Goal: Transaction & Acquisition: Book appointment/travel/reservation

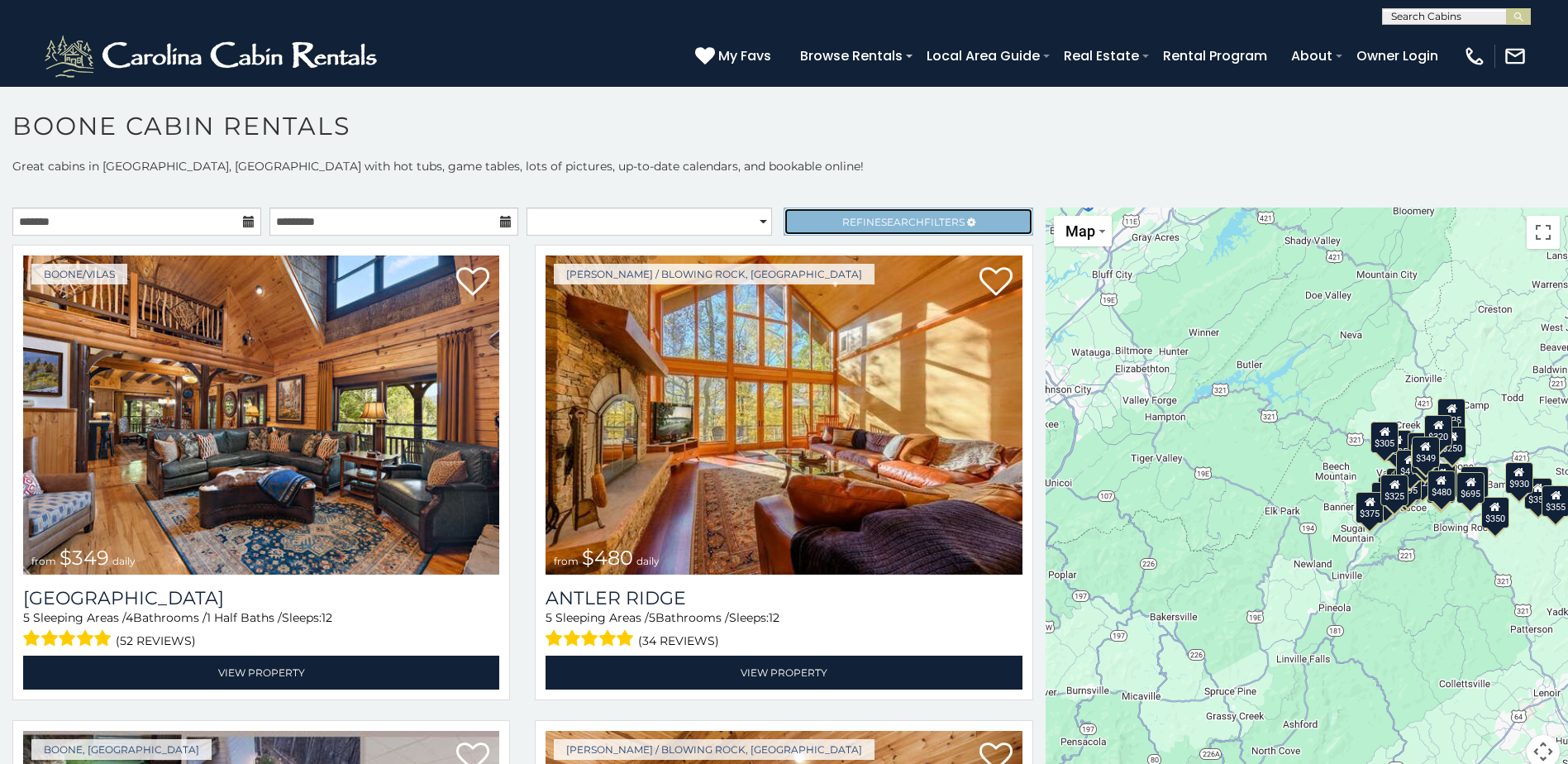
click at [908, 211] on link "Refine Search Filters" at bounding box center [909, 221] width 249 height 28
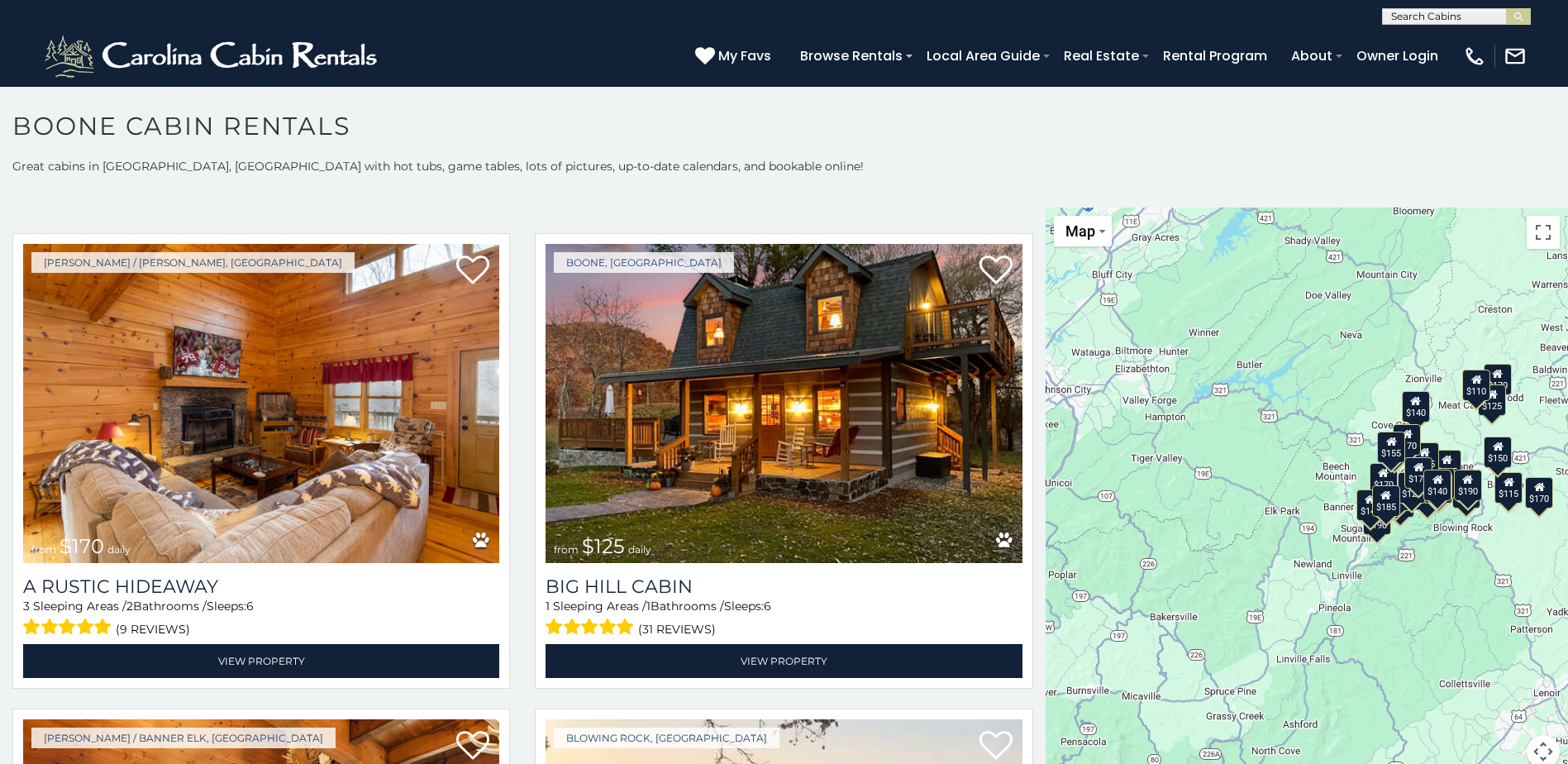
scroll to position [507, 0]
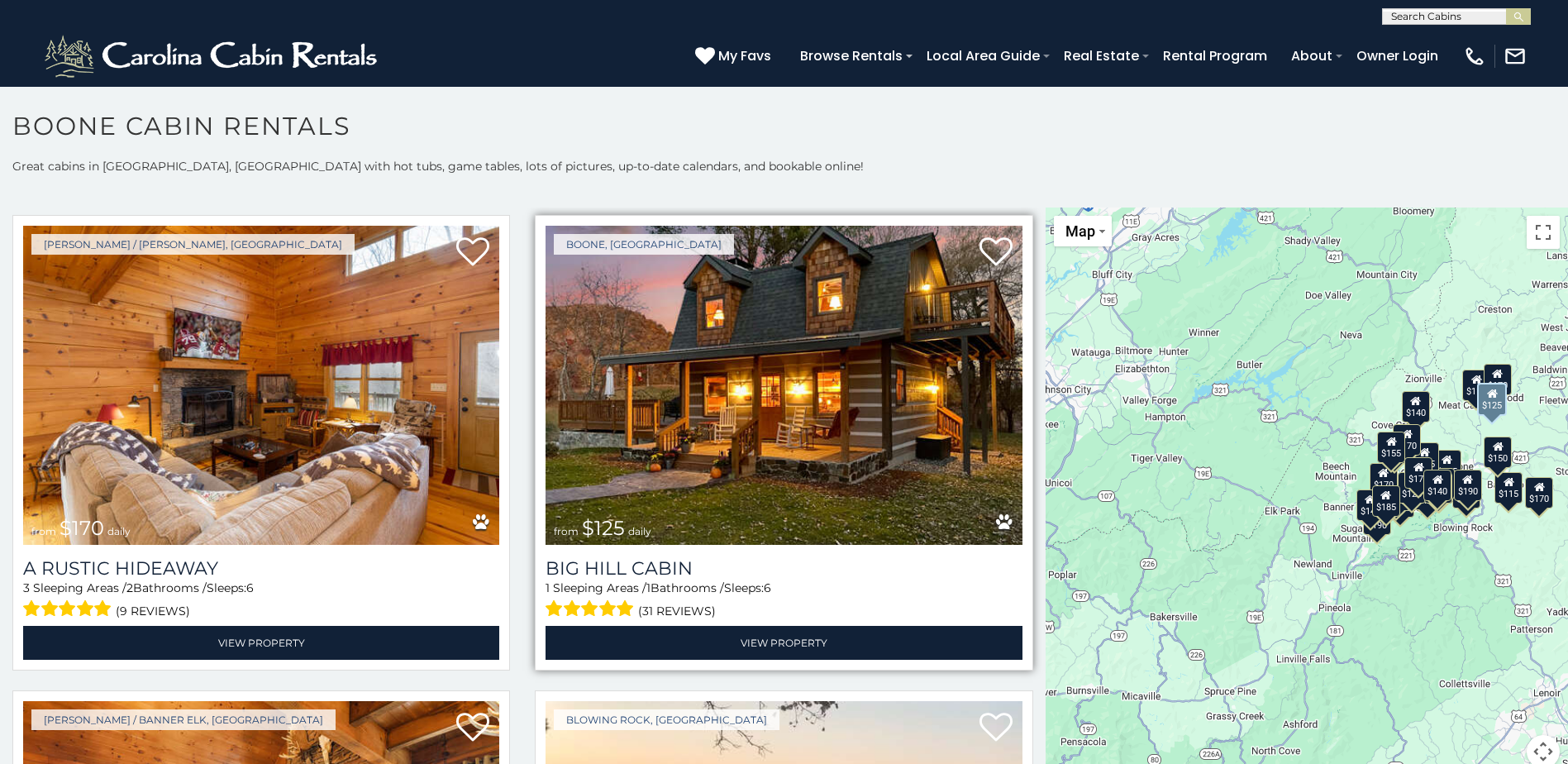
click at [596, 524] on span "$125" at bounding box center [603, 528] width 43 height 24
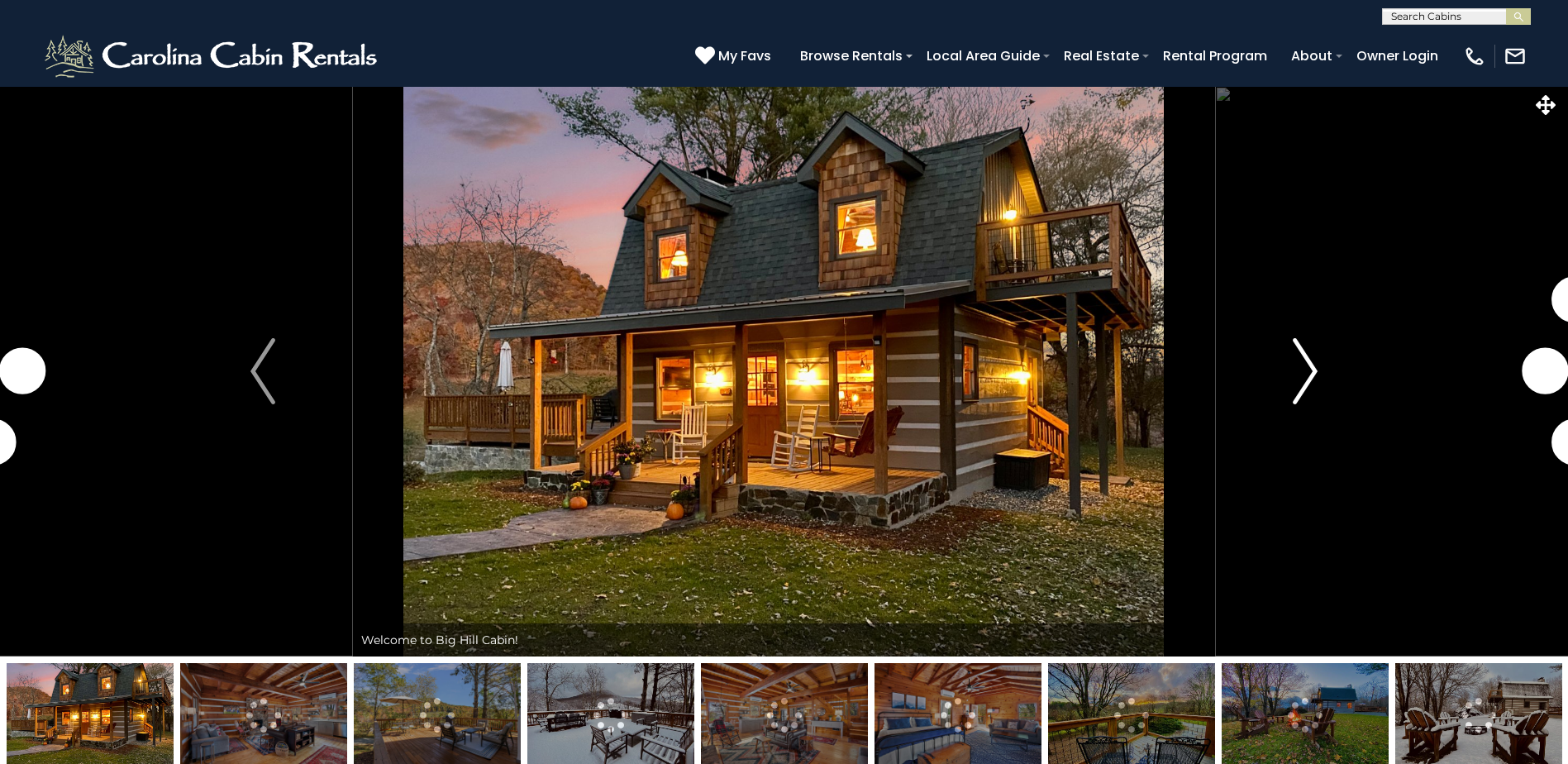
click at [1302, 378] on img "Next" at bounding box center [1305, 372] width 25 height 66
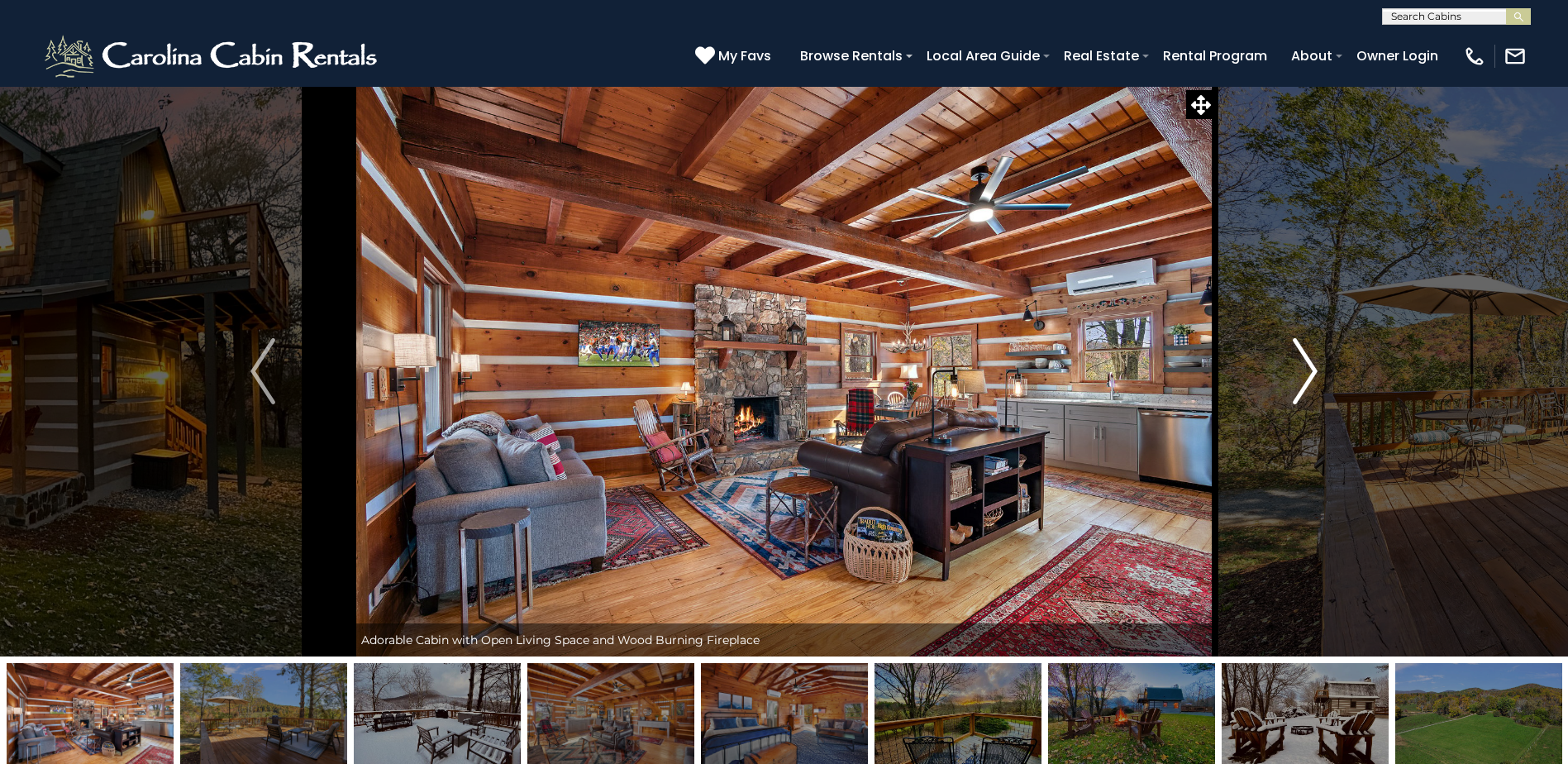
click at [1303, 374] on img "Next" at bounding box center [1305, 372] width 25 height 66
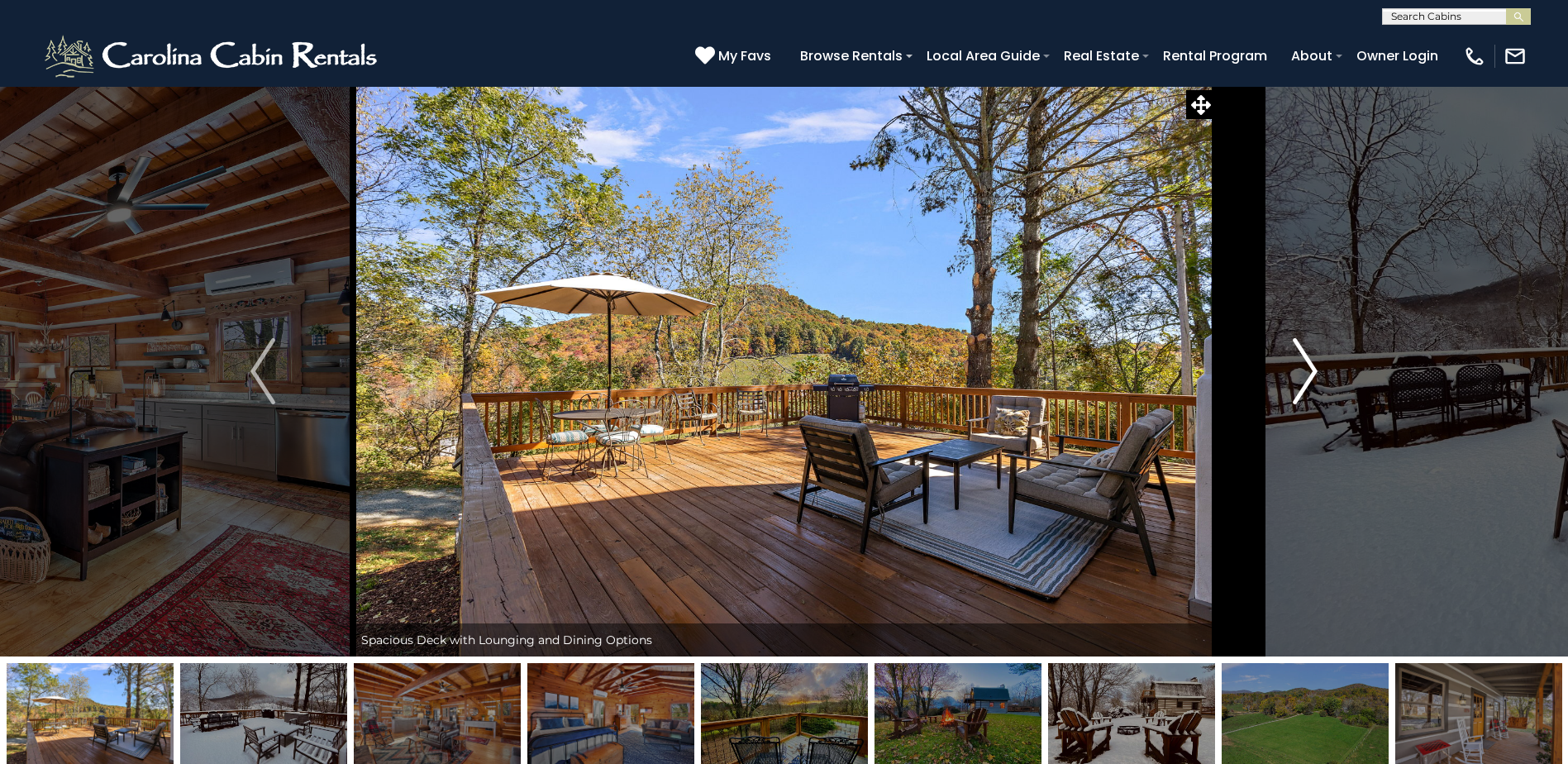
click at [1303, 374] on img "Next" at bounding box center [1305, 372] width 25 height 66
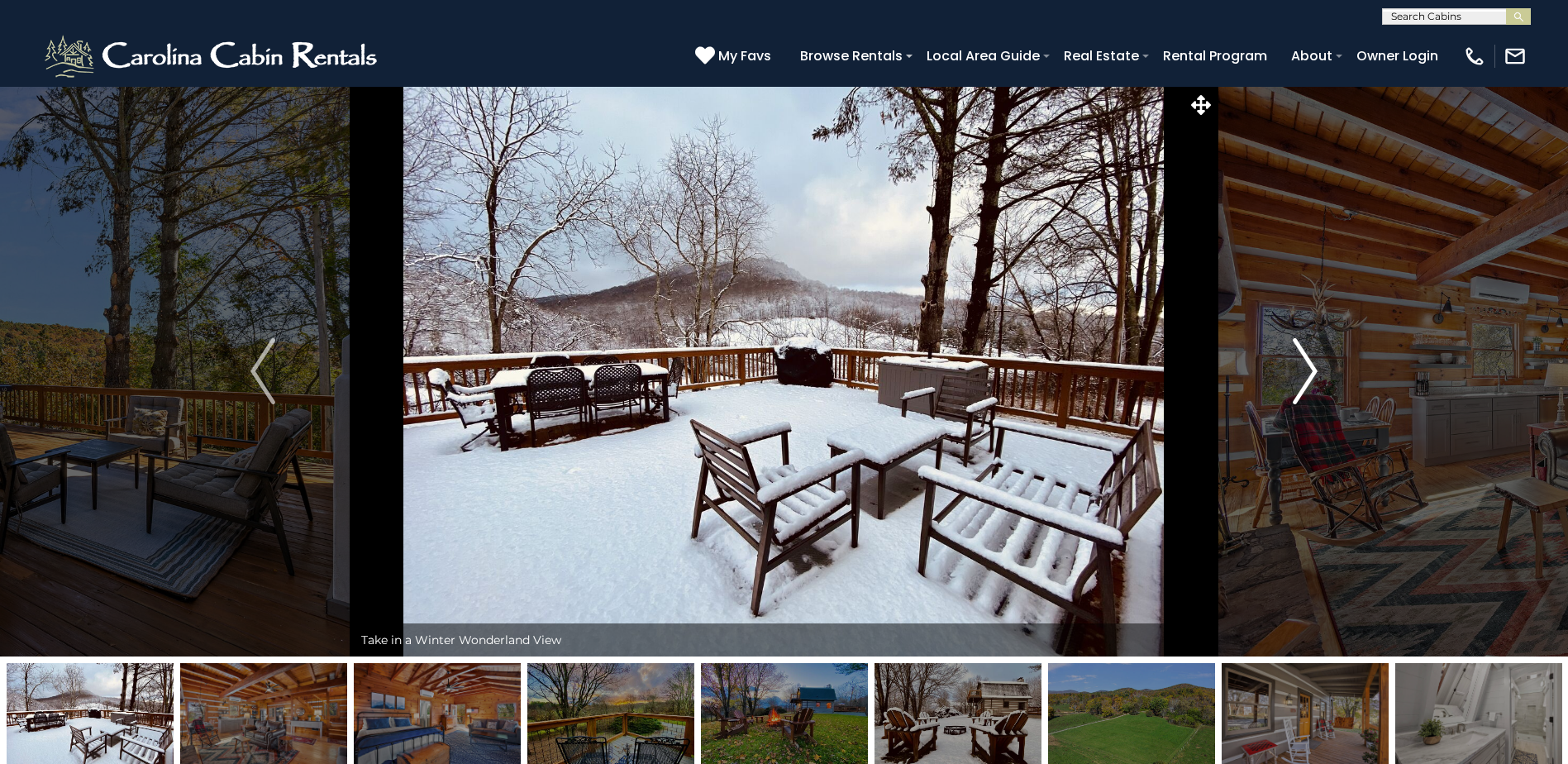
click at [1303, 374] on img "Next" at bounding box center [1305, 372] width 25 height 66
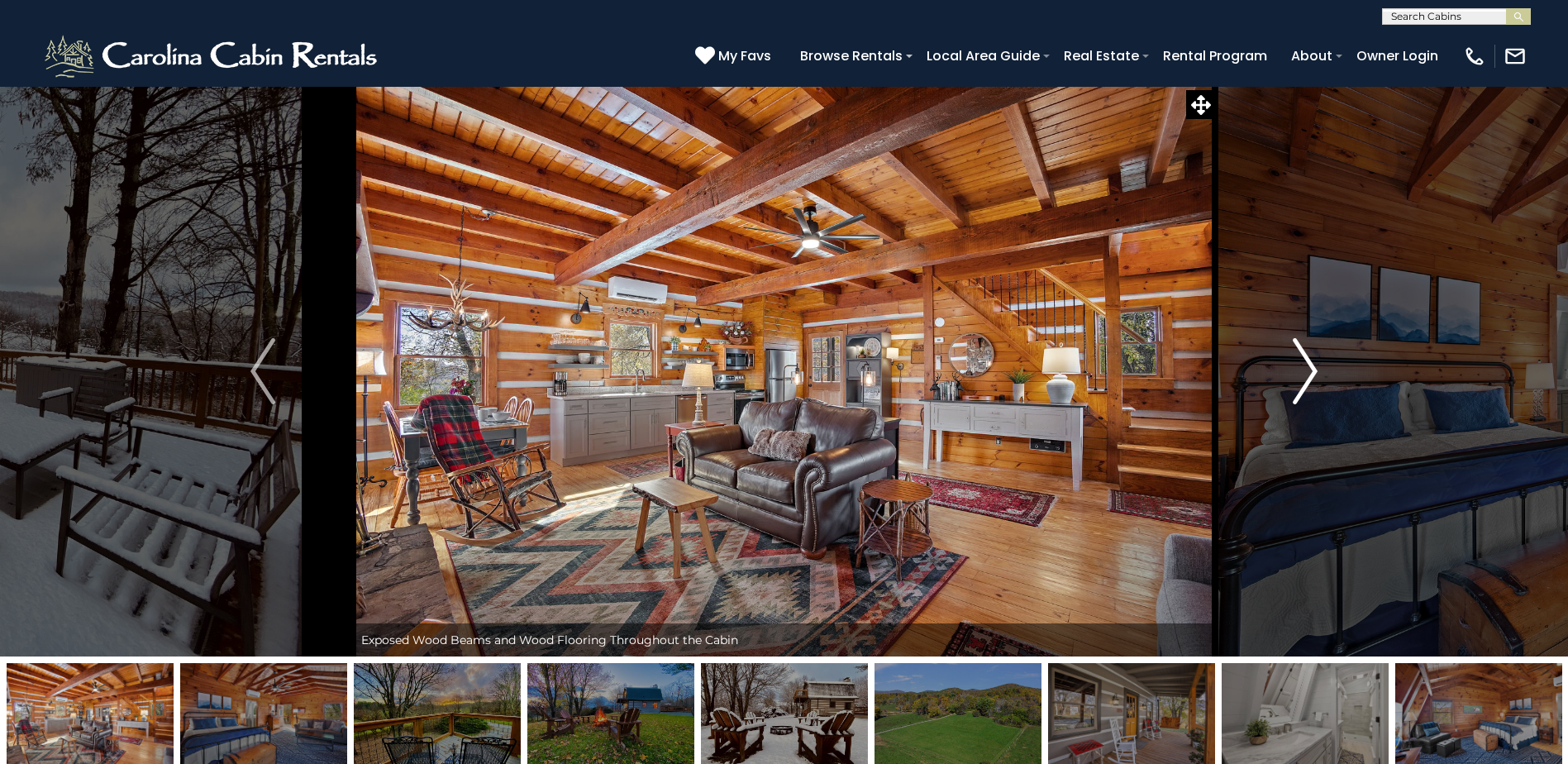
click at [1303, 374] on img "Next" at bounding box center [1305, 372] width 25 height 66
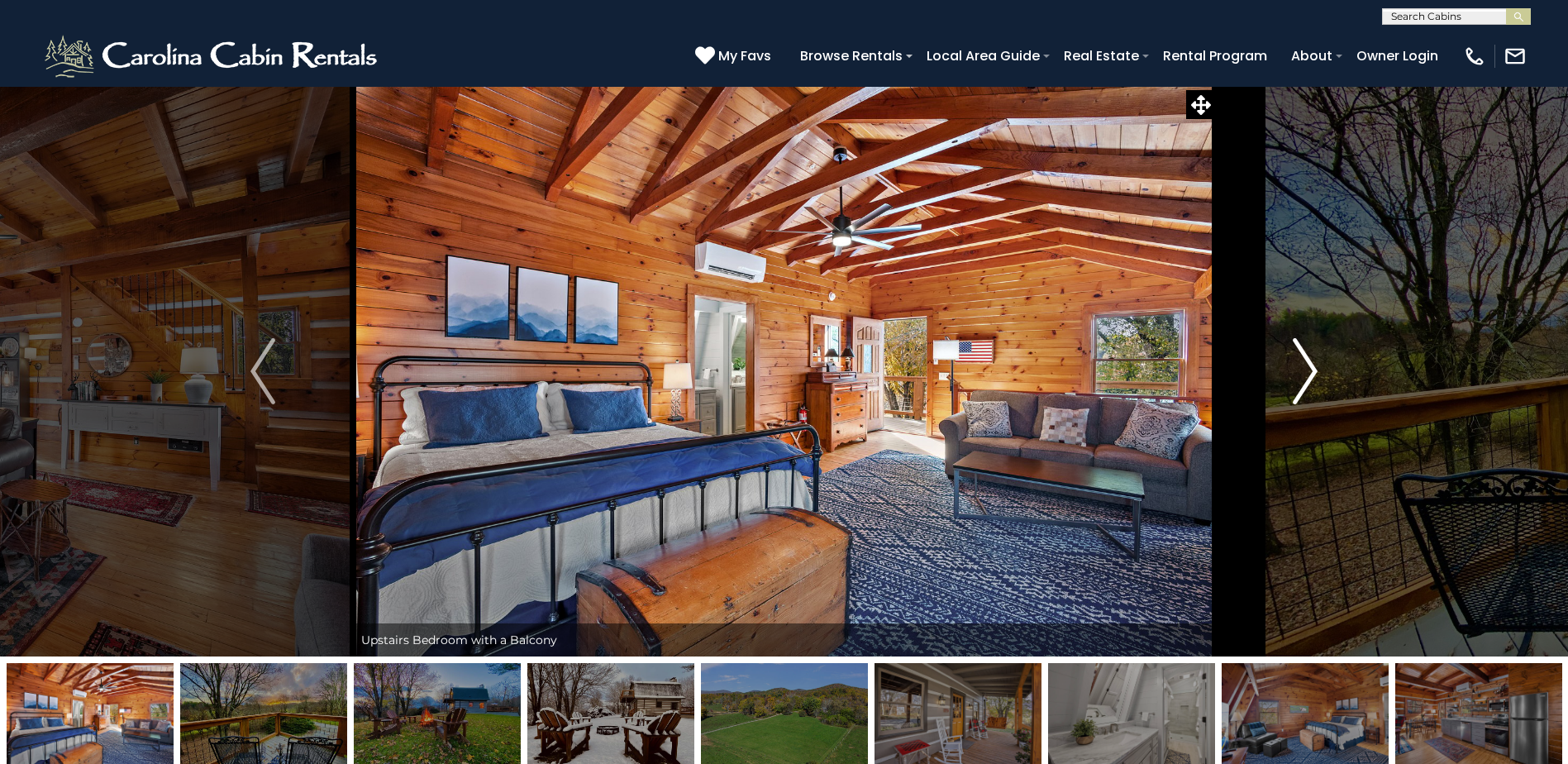
click at [1303, 374] on img "Next" at bounding box center [1305, 372] width 25 height 66
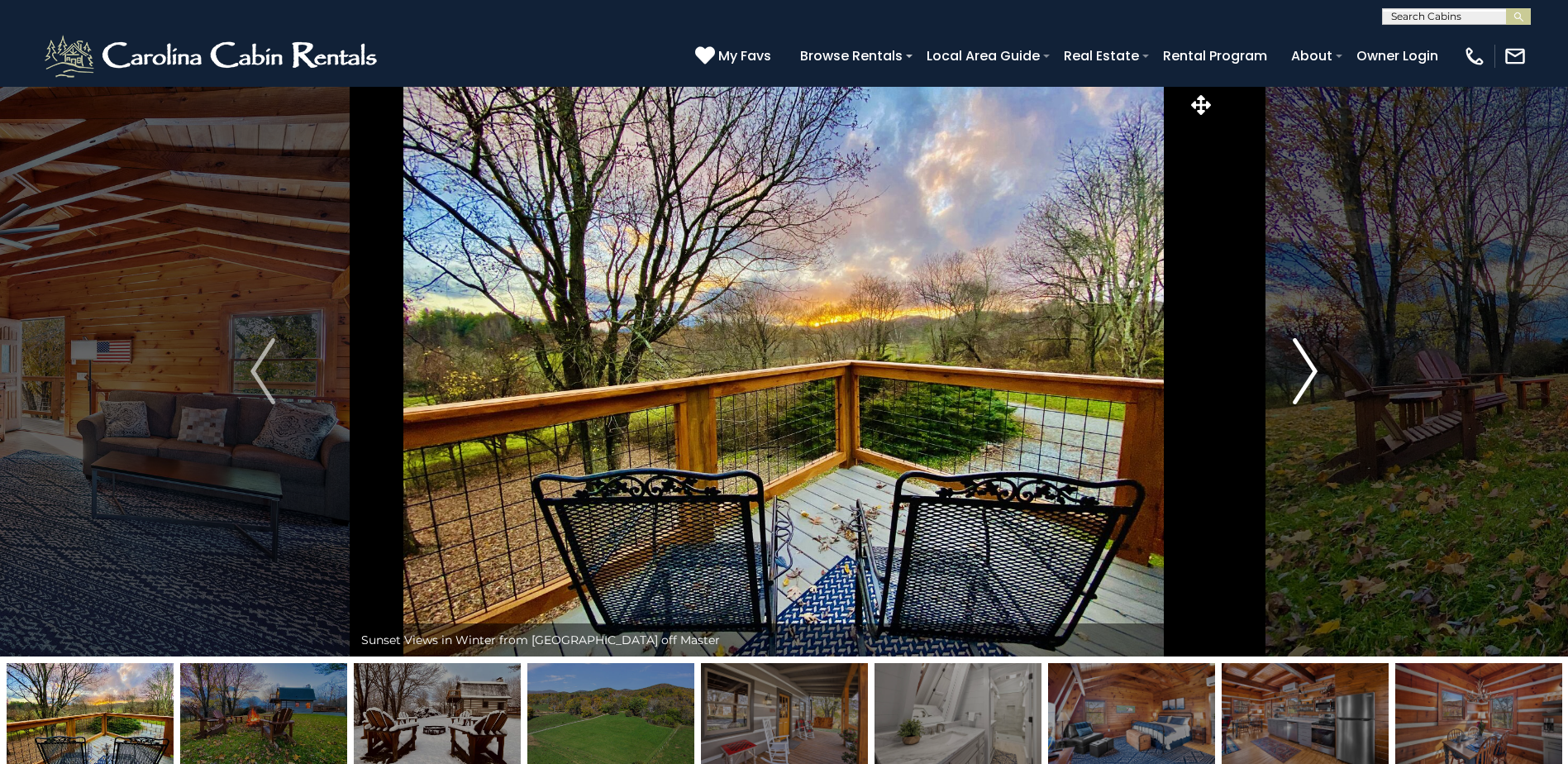
click at [1303, 374] on img "Next" at bounding box center [1305, 372] width 25 height 66
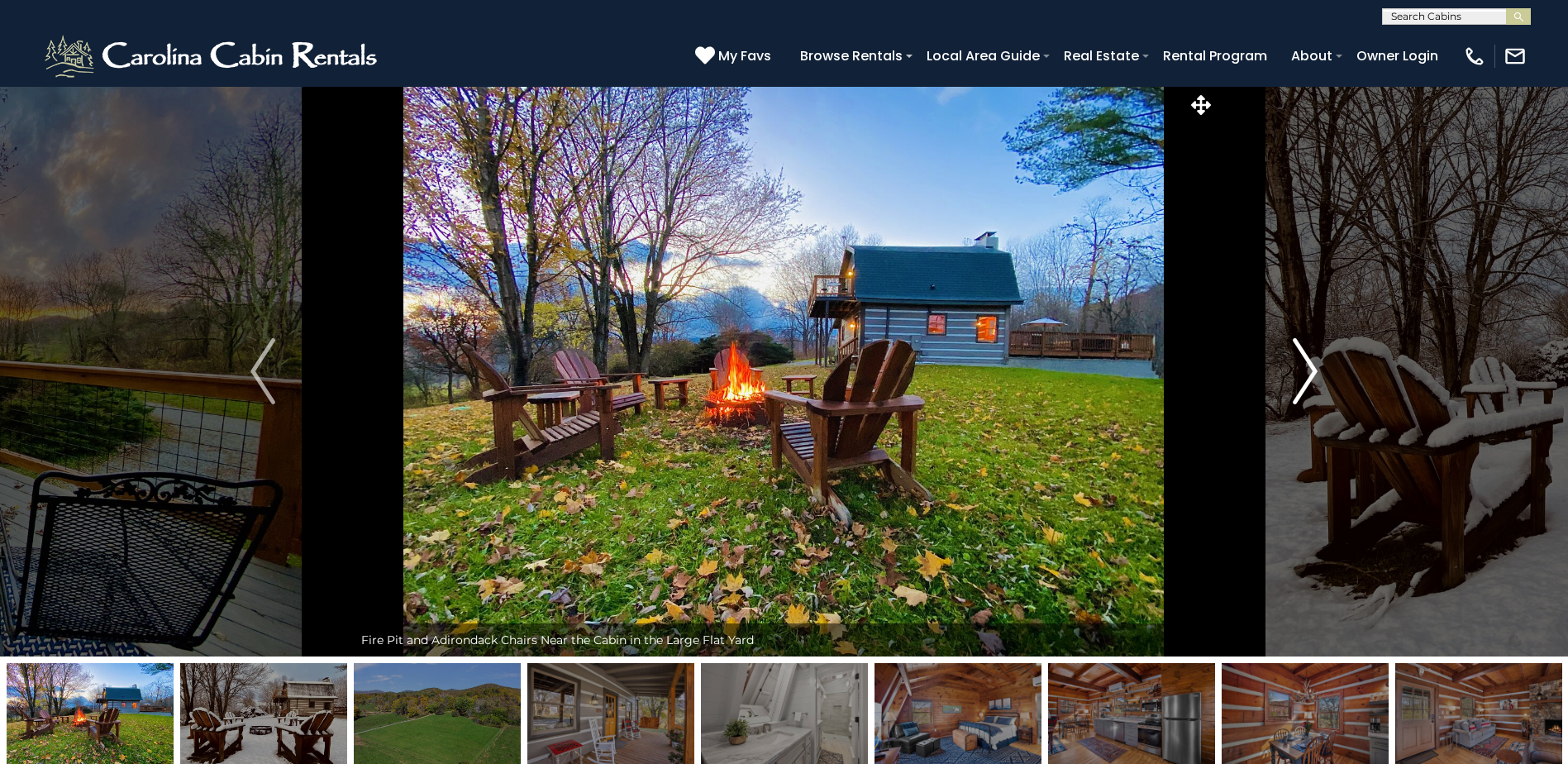
click at [1301, 376] on img "Next" at bounding box center [1305, 372] width 25 height 66
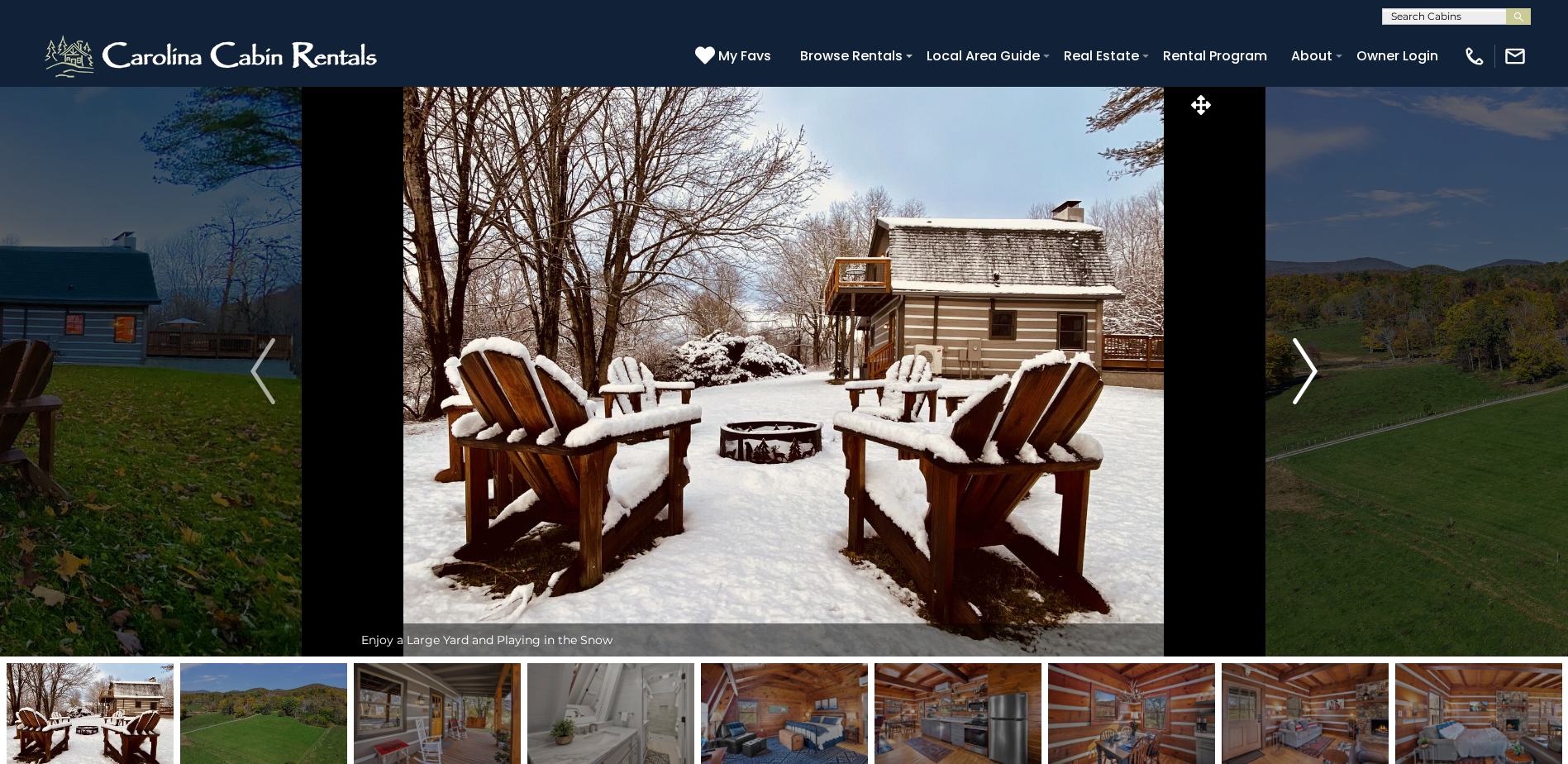
click at [1301, 376] on img "Next" at bounding box center [1305, 372] width 25 height 66
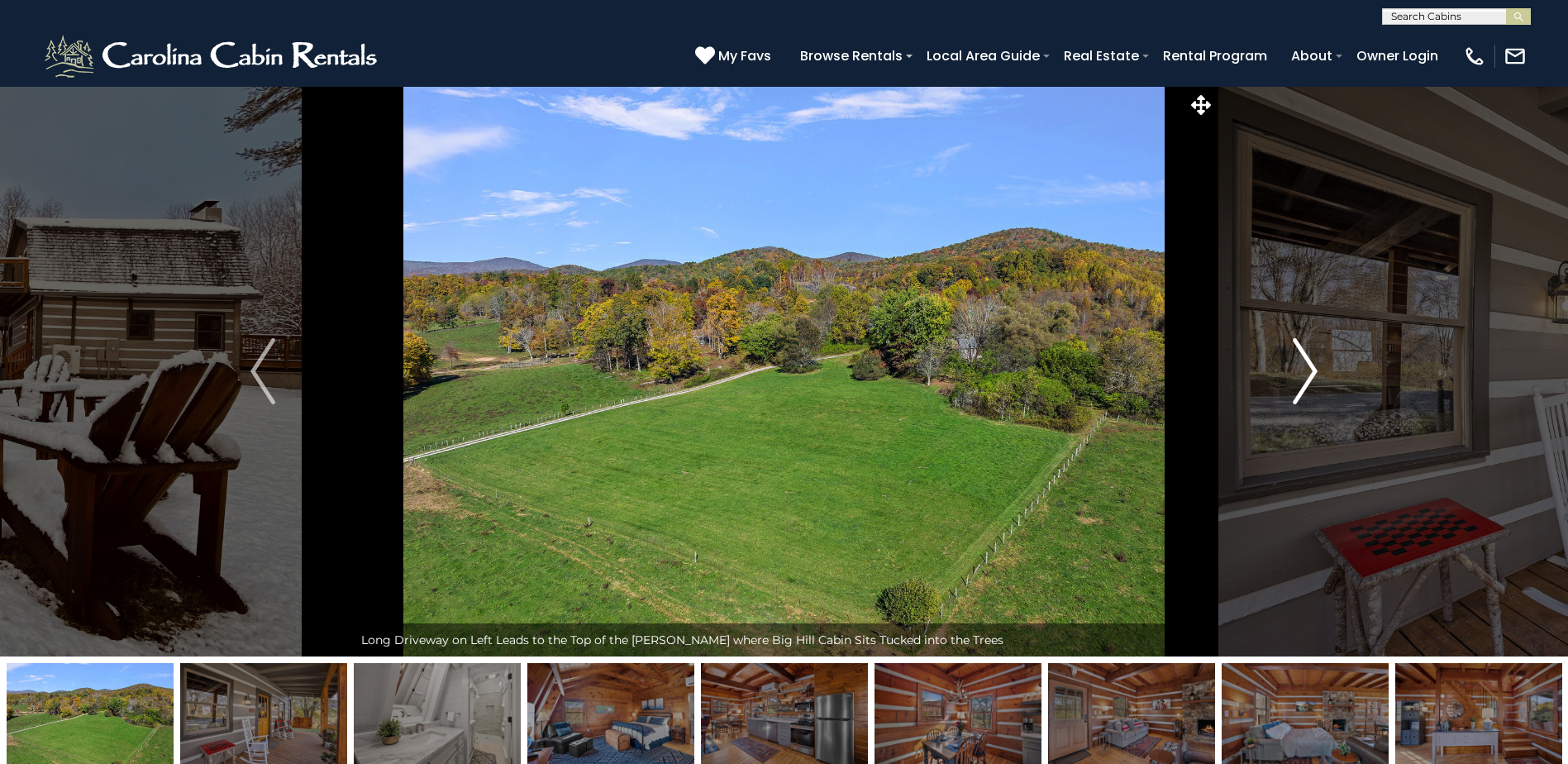
click at [1301, 376] on img "Next" at bounding box center [1305, 372] width 25 height 66
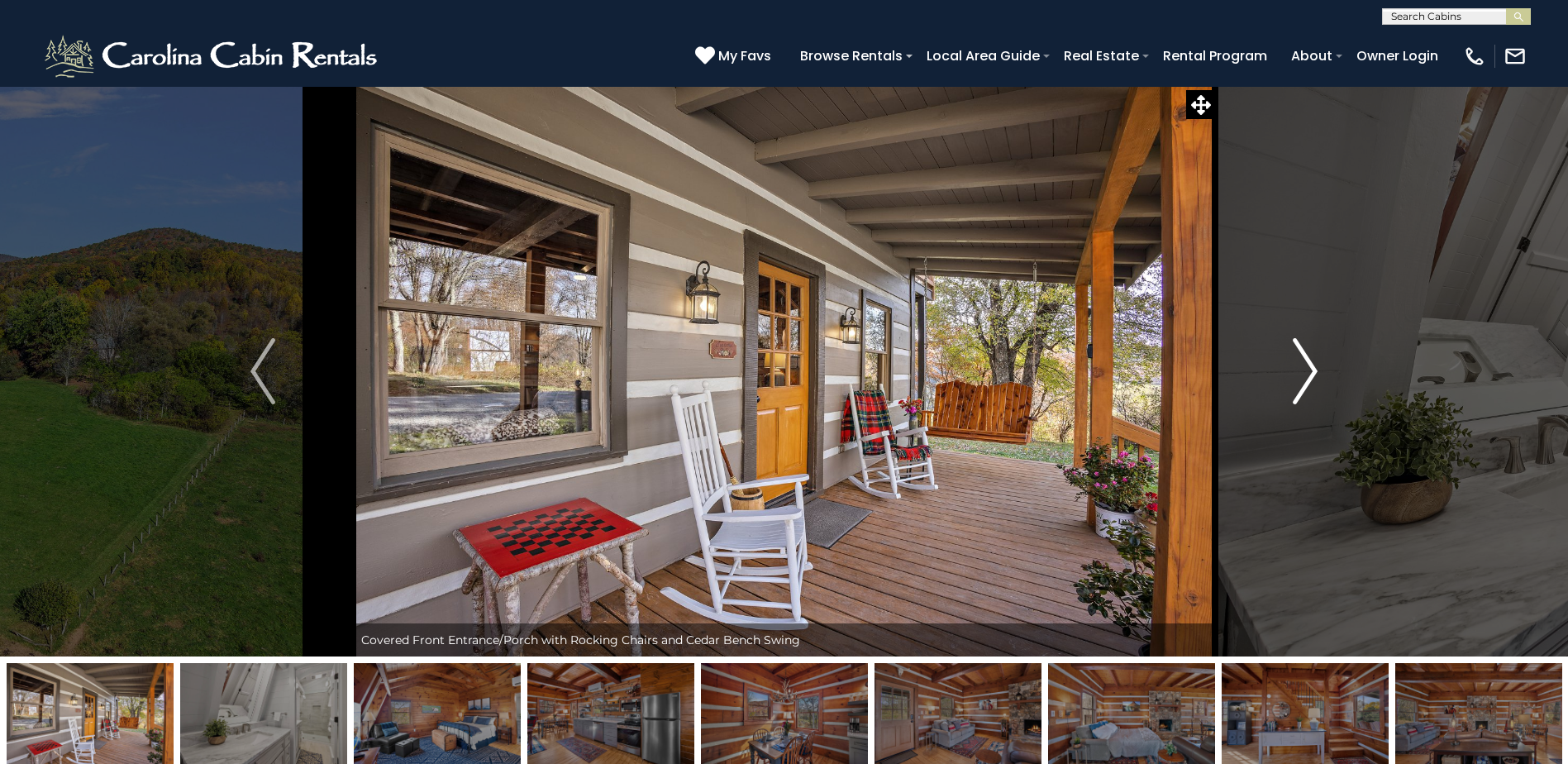
click at [1301, 376] on img "Next" at bounding box center [1305, 372] width 25 height 66
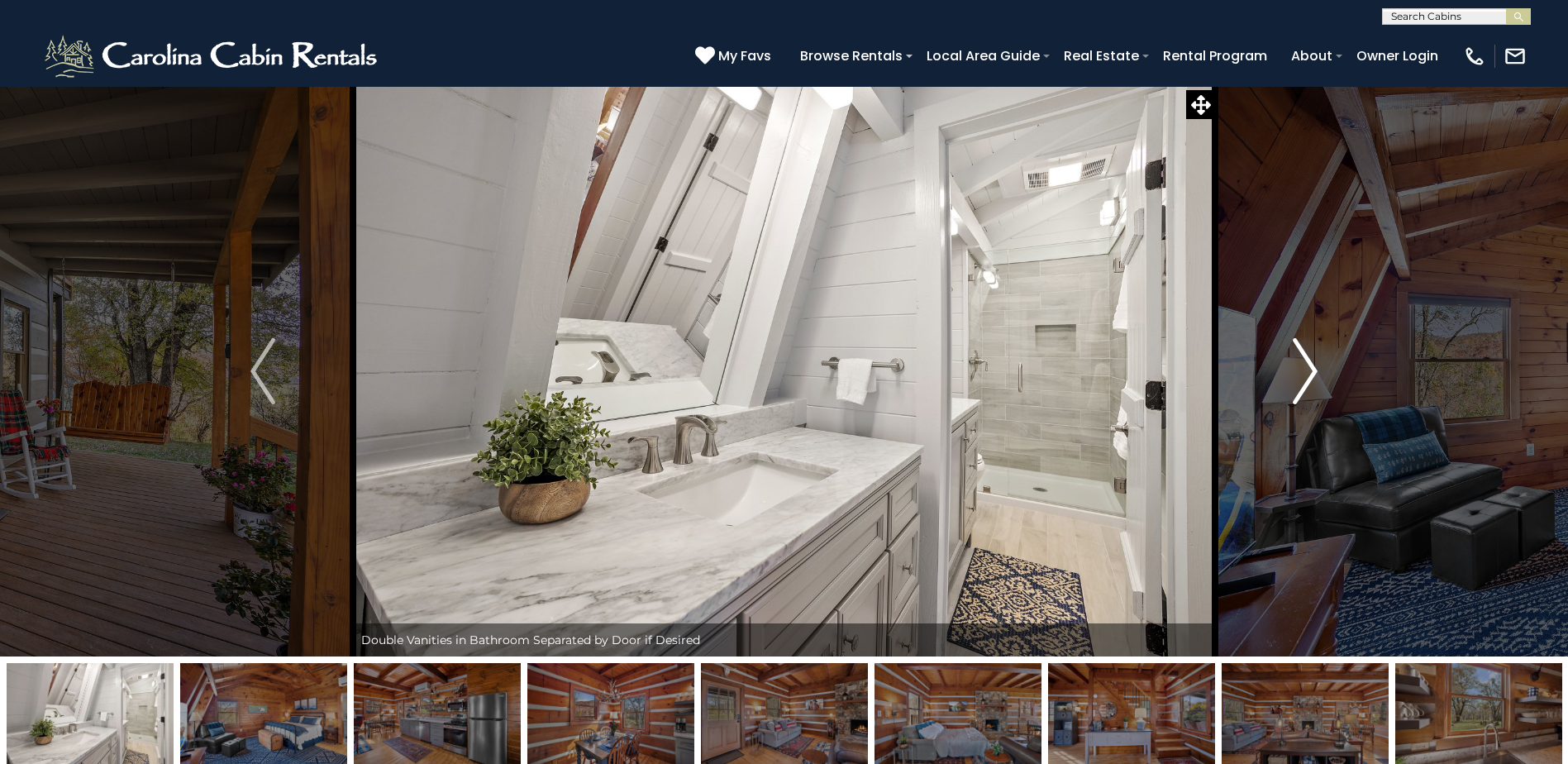
click at [1301, 376] on img "Next" at bounding box center [1305, 372] width 25 height 66
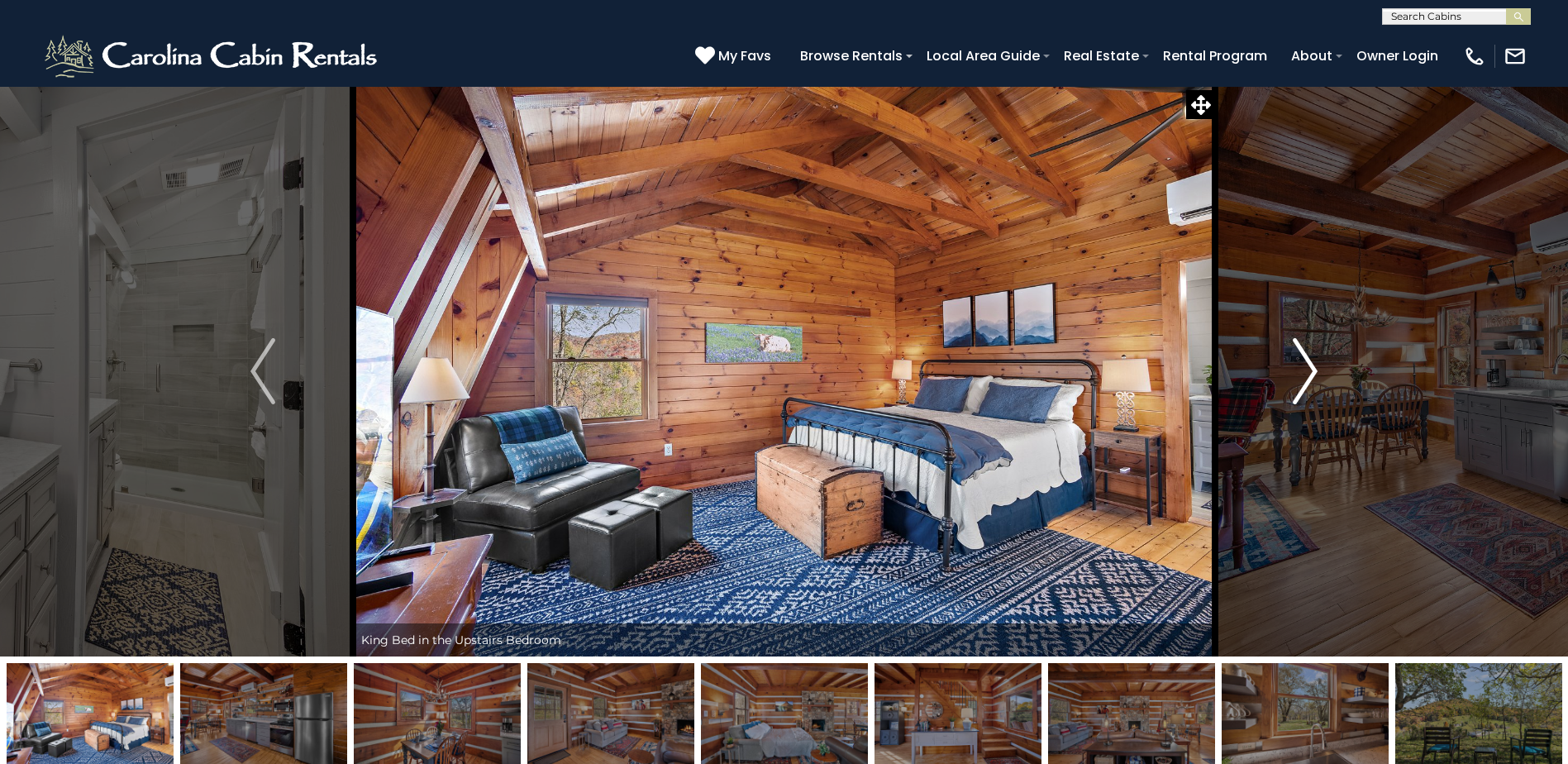
click at [1301, 376] on img "Next" at bounding box center [1305, 372] width 25 height 66
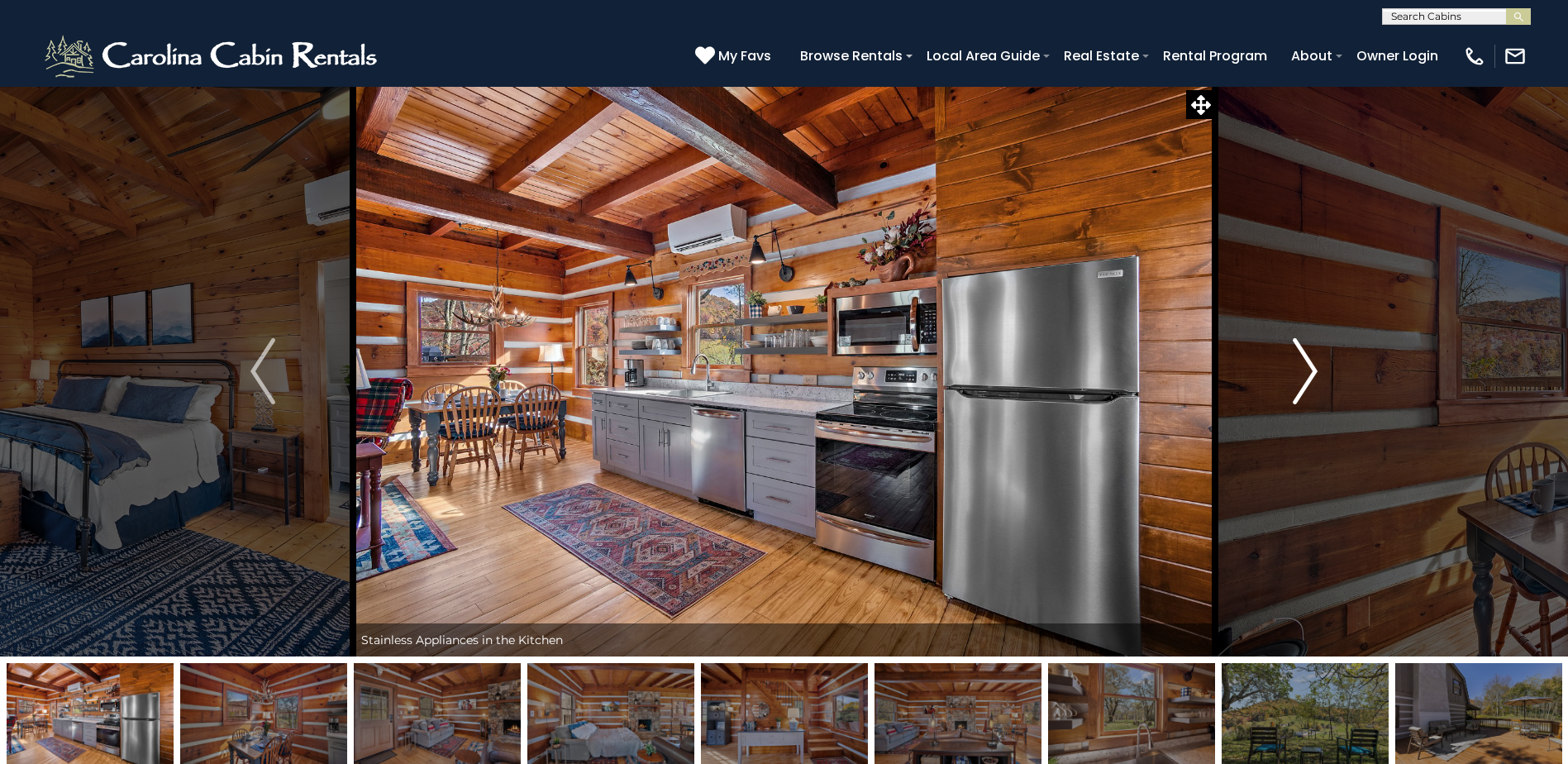
click at [1301, 376] on img "Next" at bounding box center [1305, 372] width 25 height 66
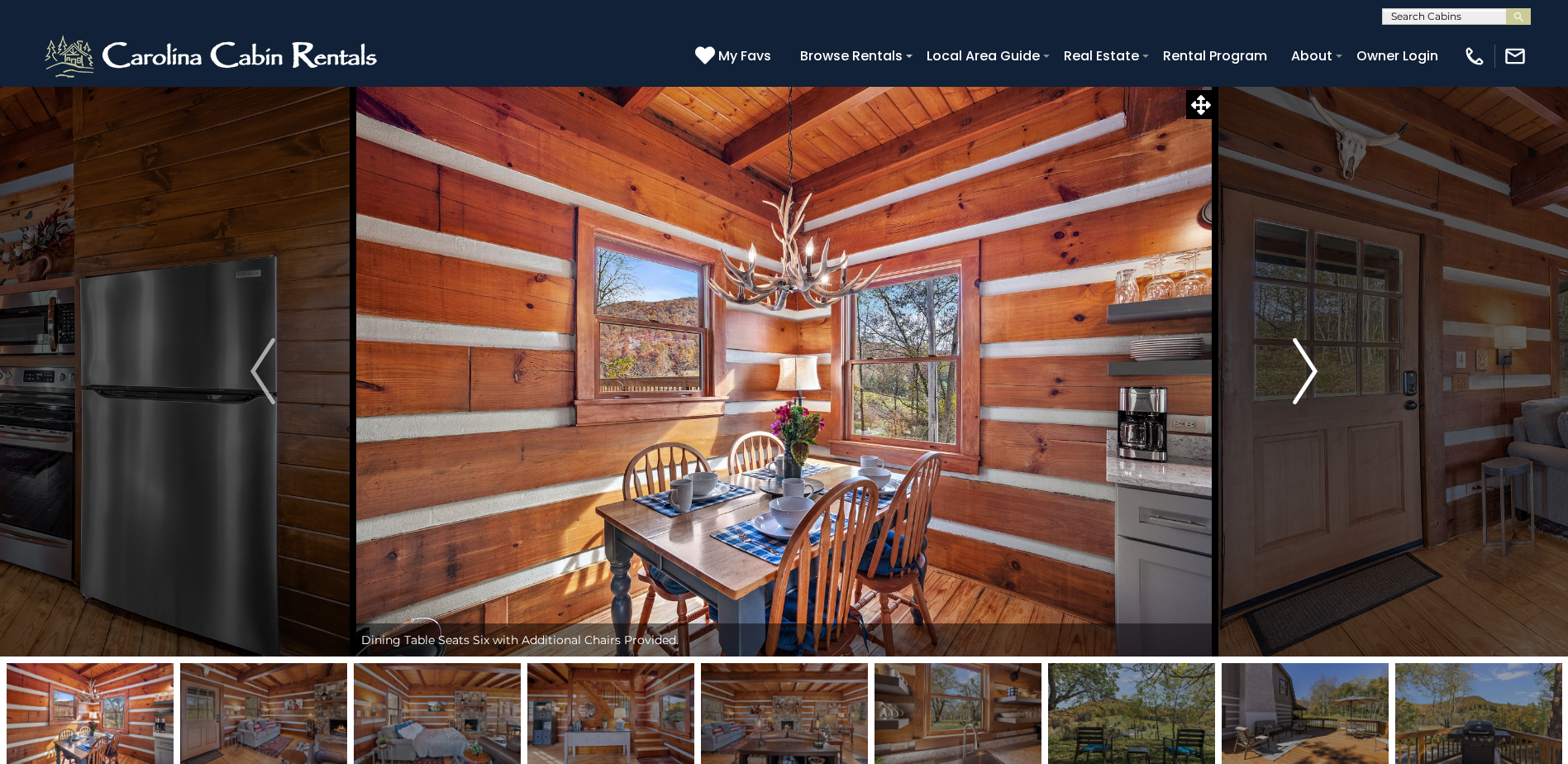
click at [1301, 376] on img "Next" at bounding box center [1305, 372] width 25 height 66
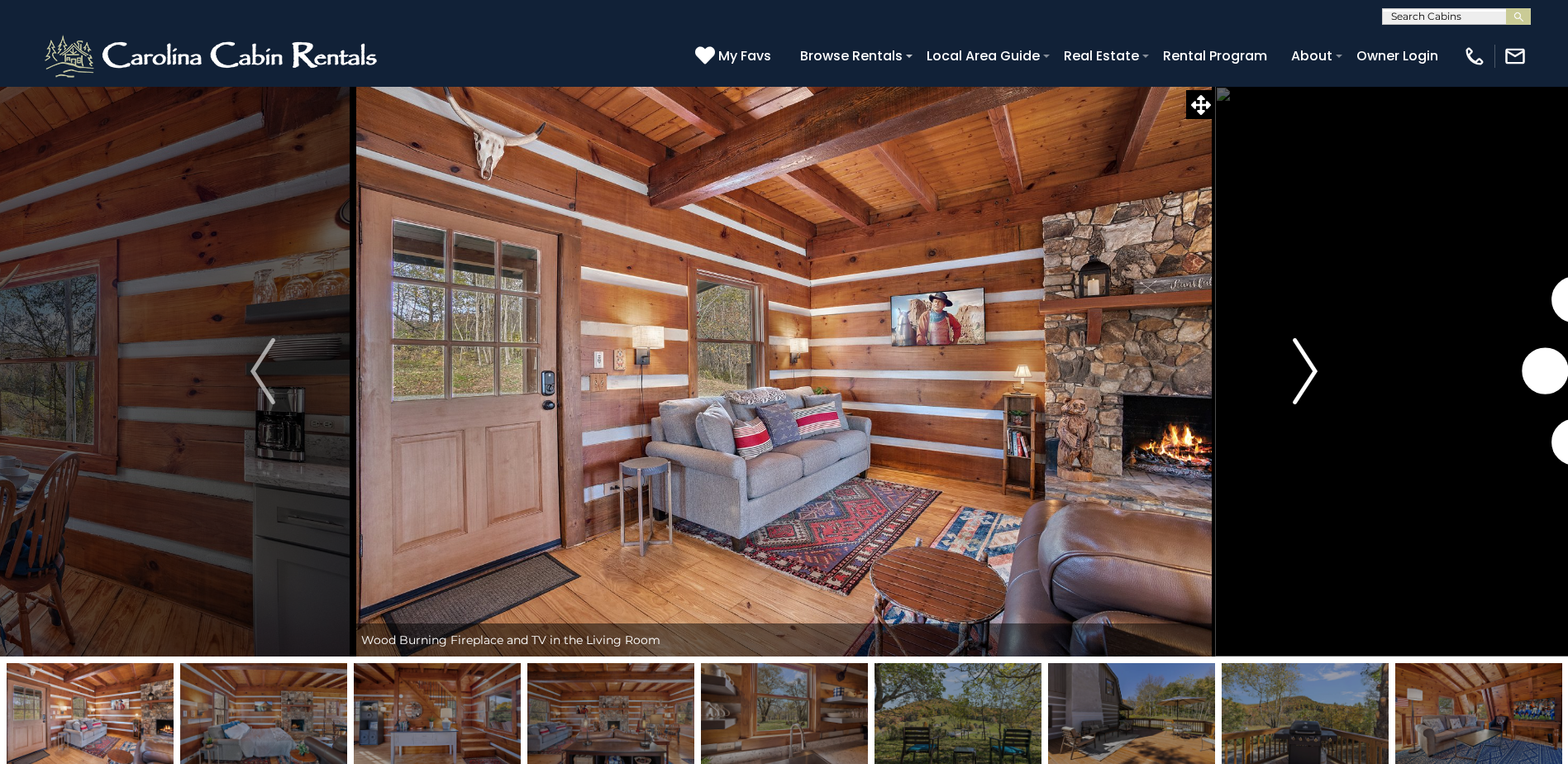
click at [1301, 376] on img "Next" at bounding box center [1305, 372] width 25 height 66
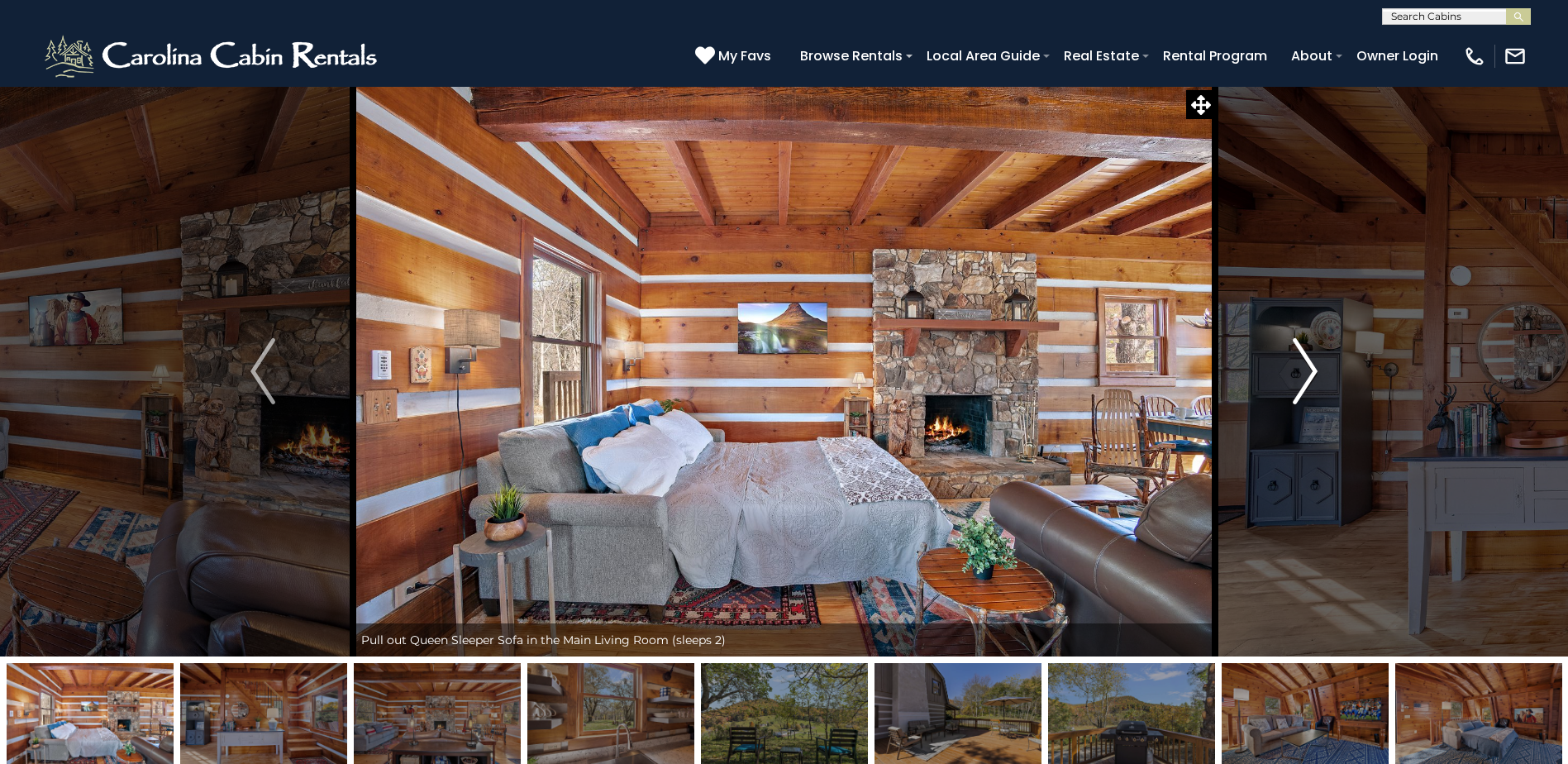
click at [1301, 376] on img "Next" at bounding box center [1305, 372] width 25 height 66
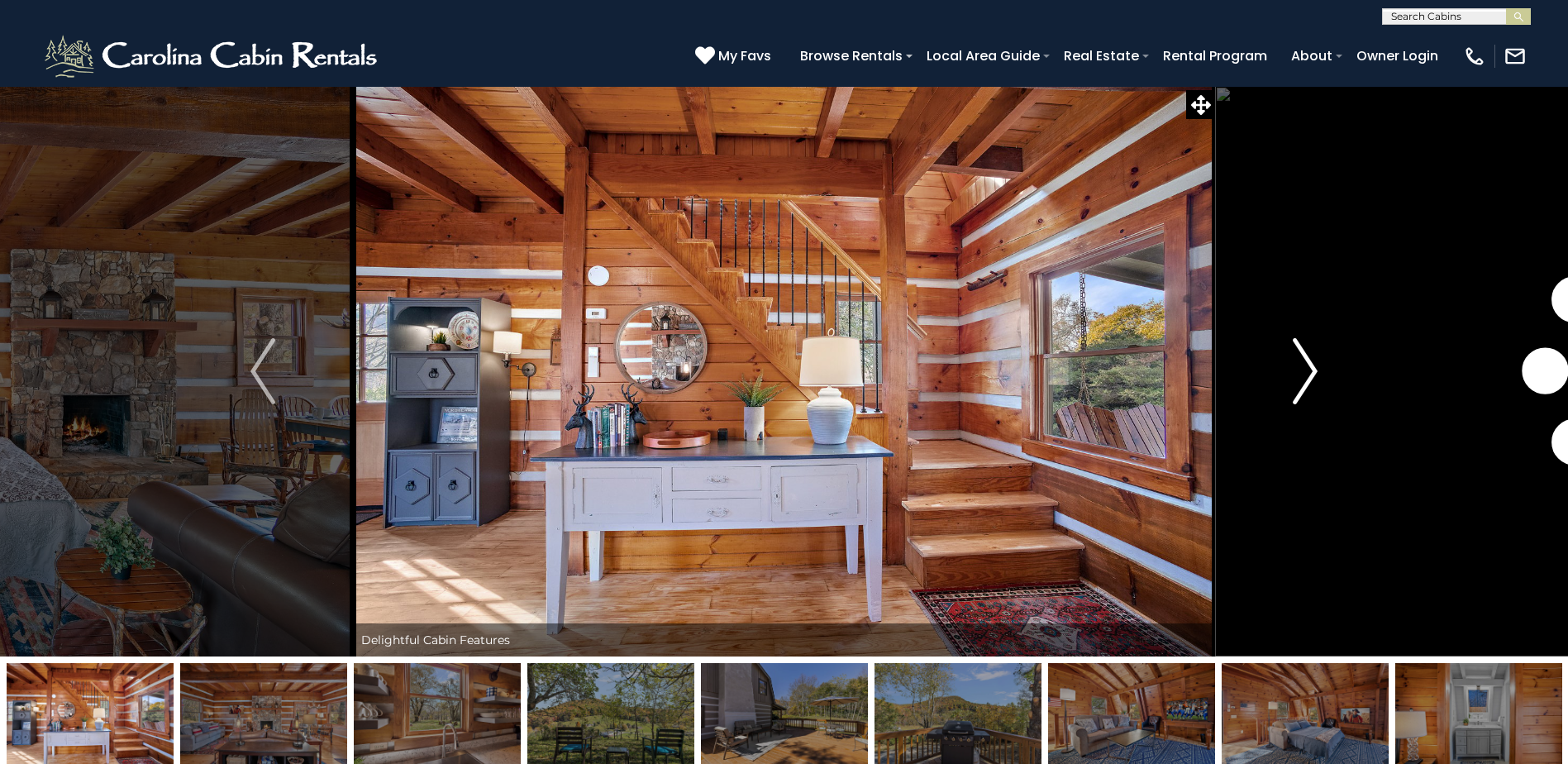
click at [1301, 376] on img "Next" at bounding box center [1305, 372] width 25 height 66
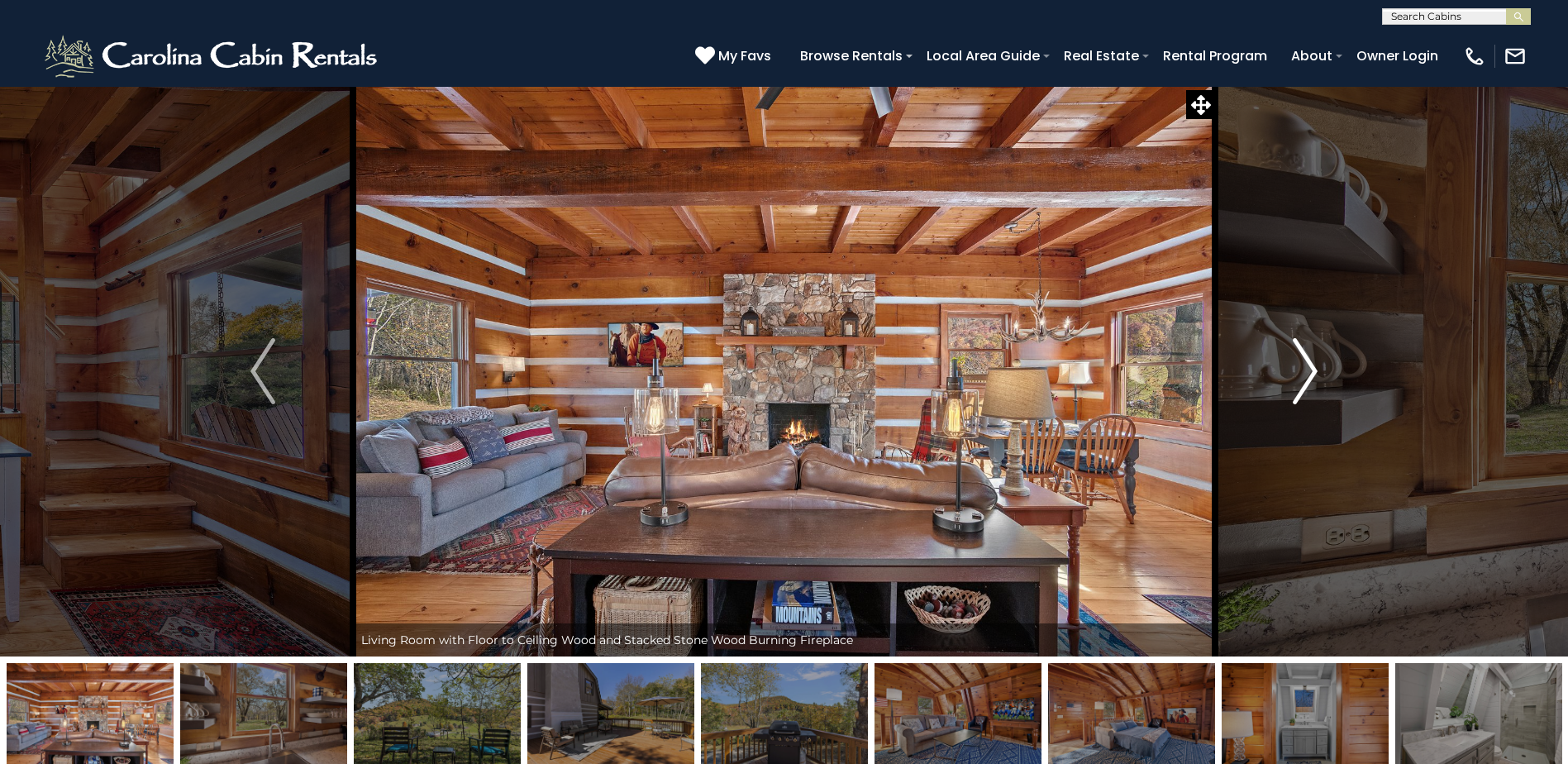
click at [1307, 375] on img "Next" at bounding box center [1305, 372] width 25 height 66
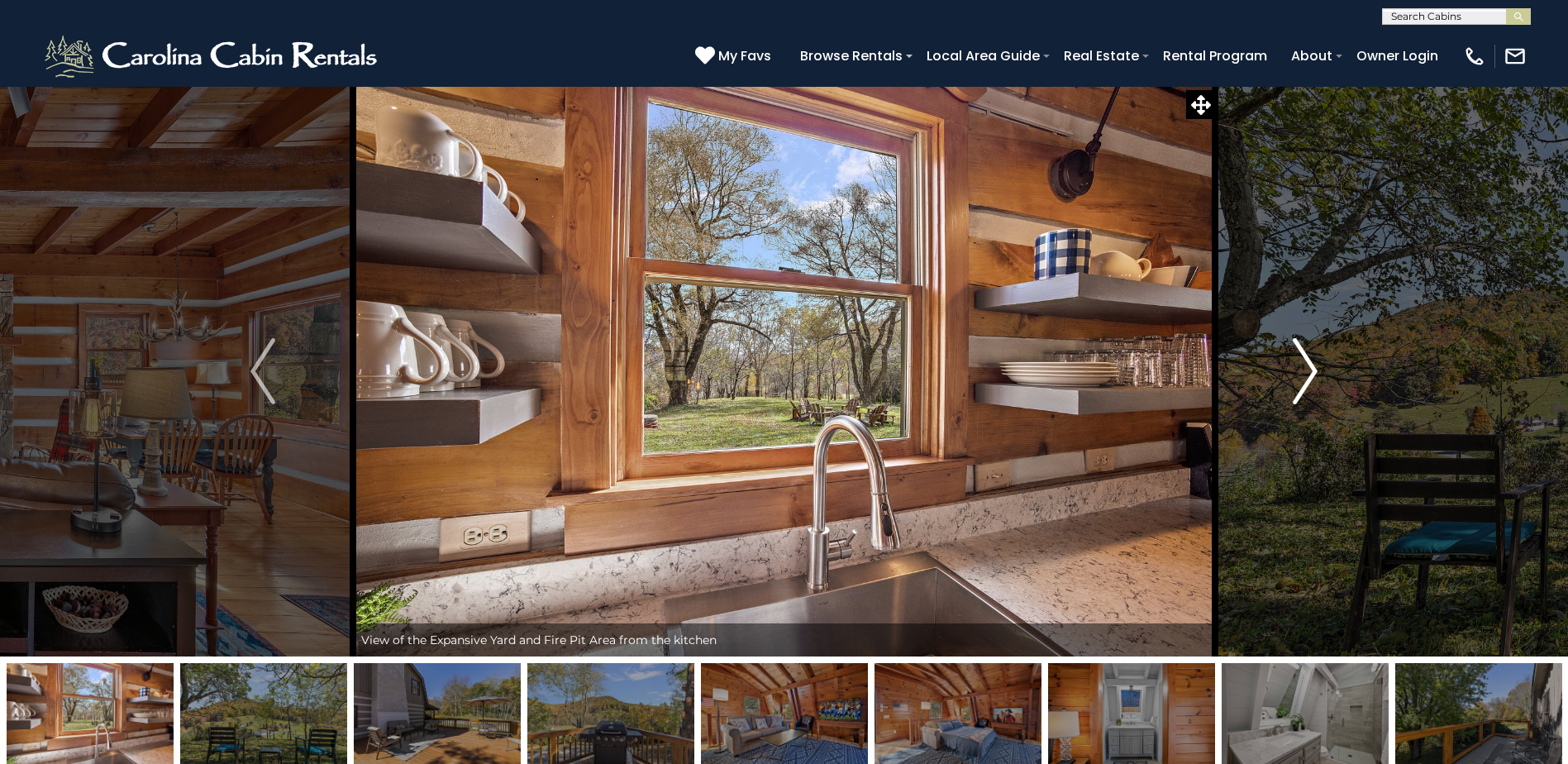
click at [1307, 375] on img "Next" at bounding box center [1305, 372] width 25 height 66
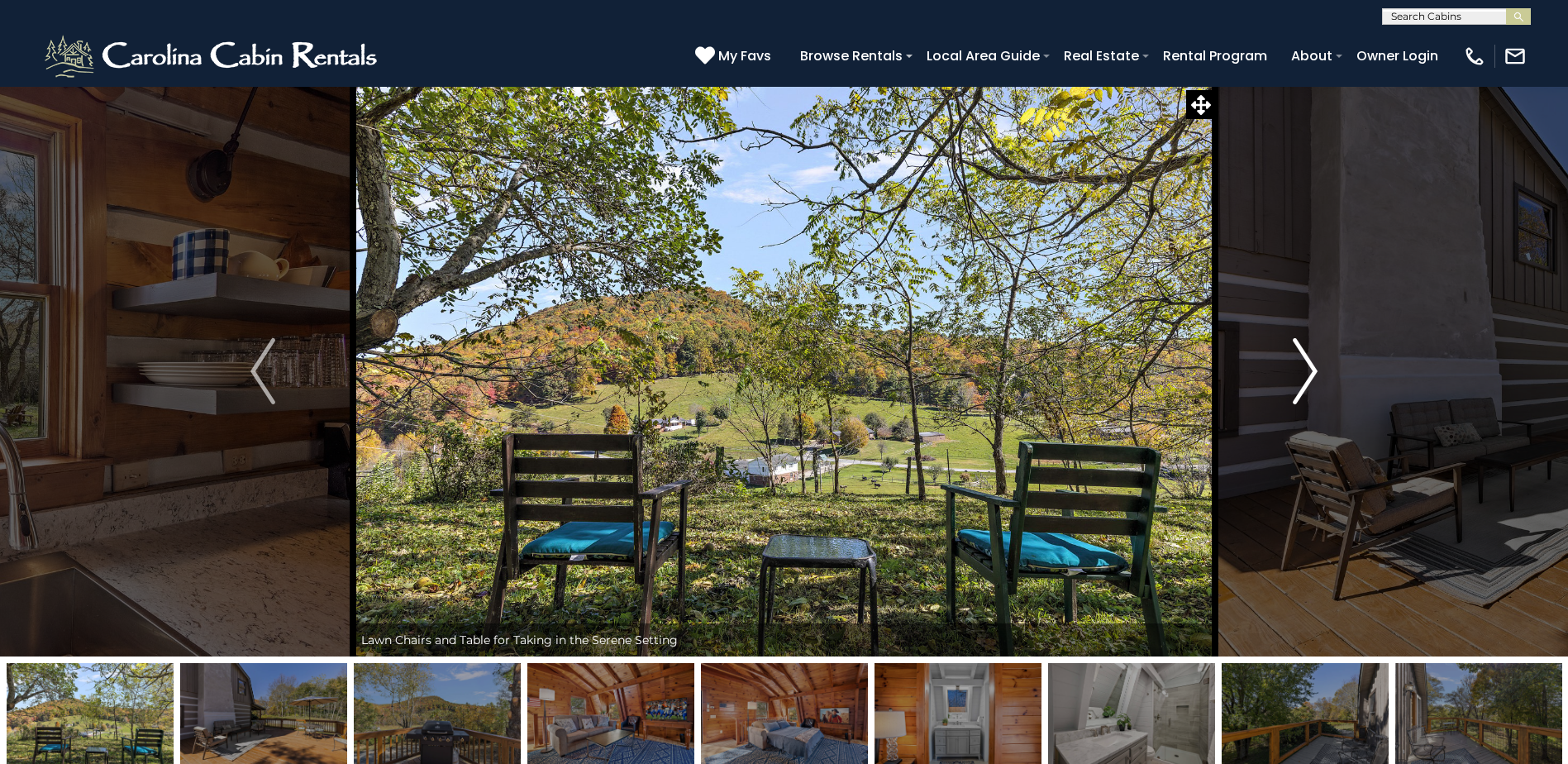
click at [1307, 375] on img "Next" at bounding box center [1305, 372] width 25 height 66
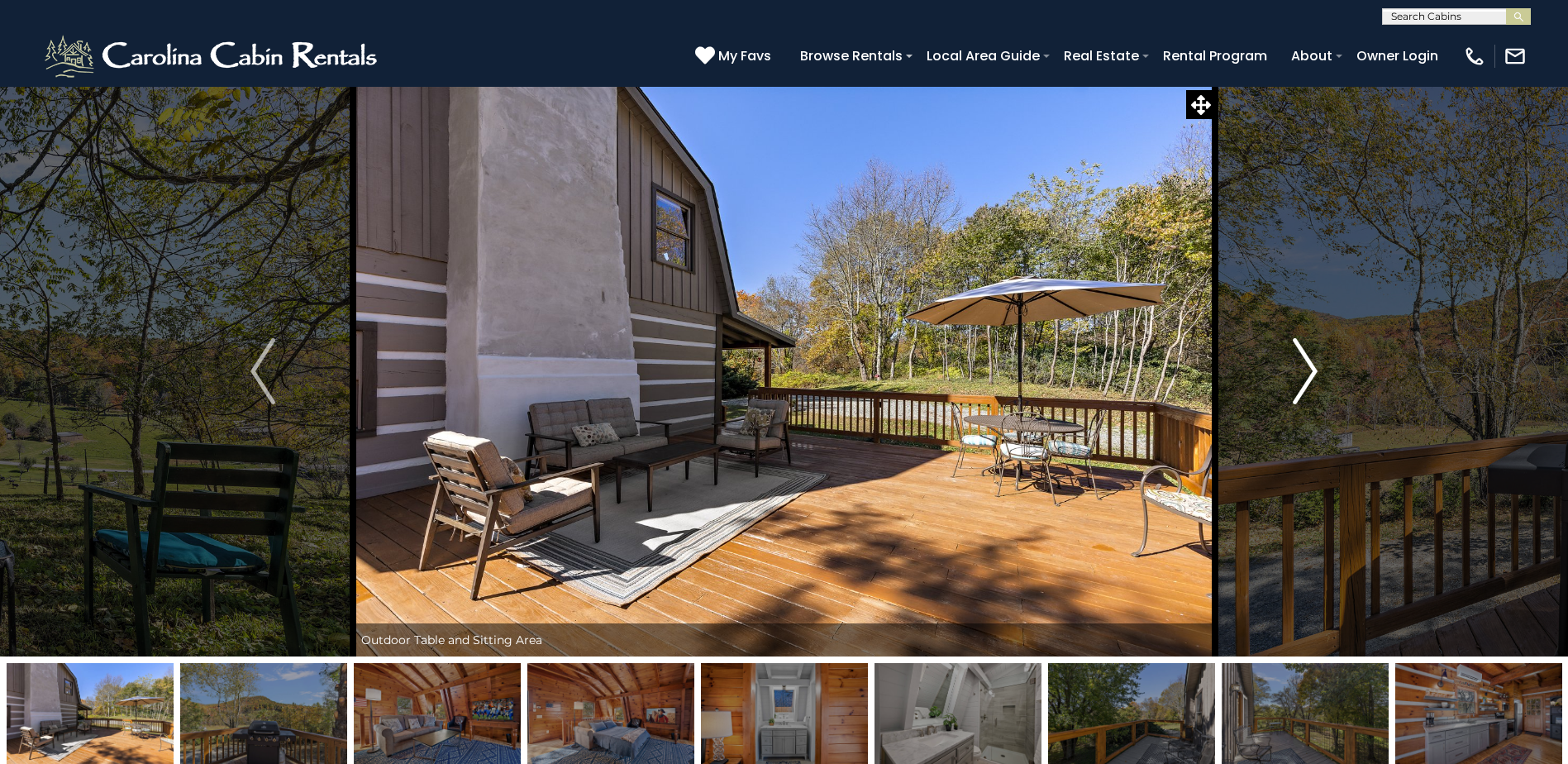
click at [1307, 375] on img "Next" at bounding box center [1305, 372] width 25 height 66
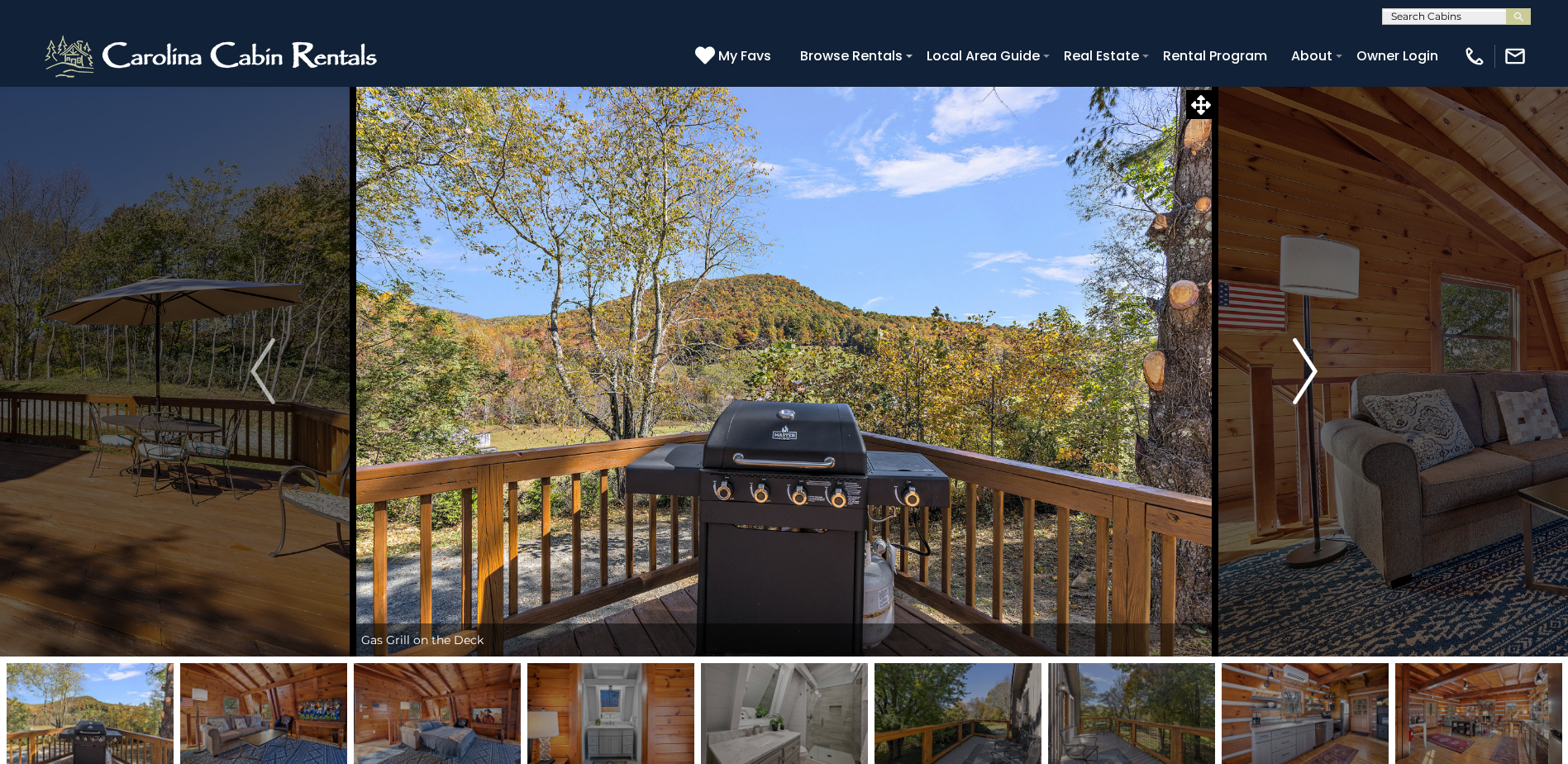
click at [1307, 375] on img "Next" at bounding box center [1305, 372] width 25 height 66
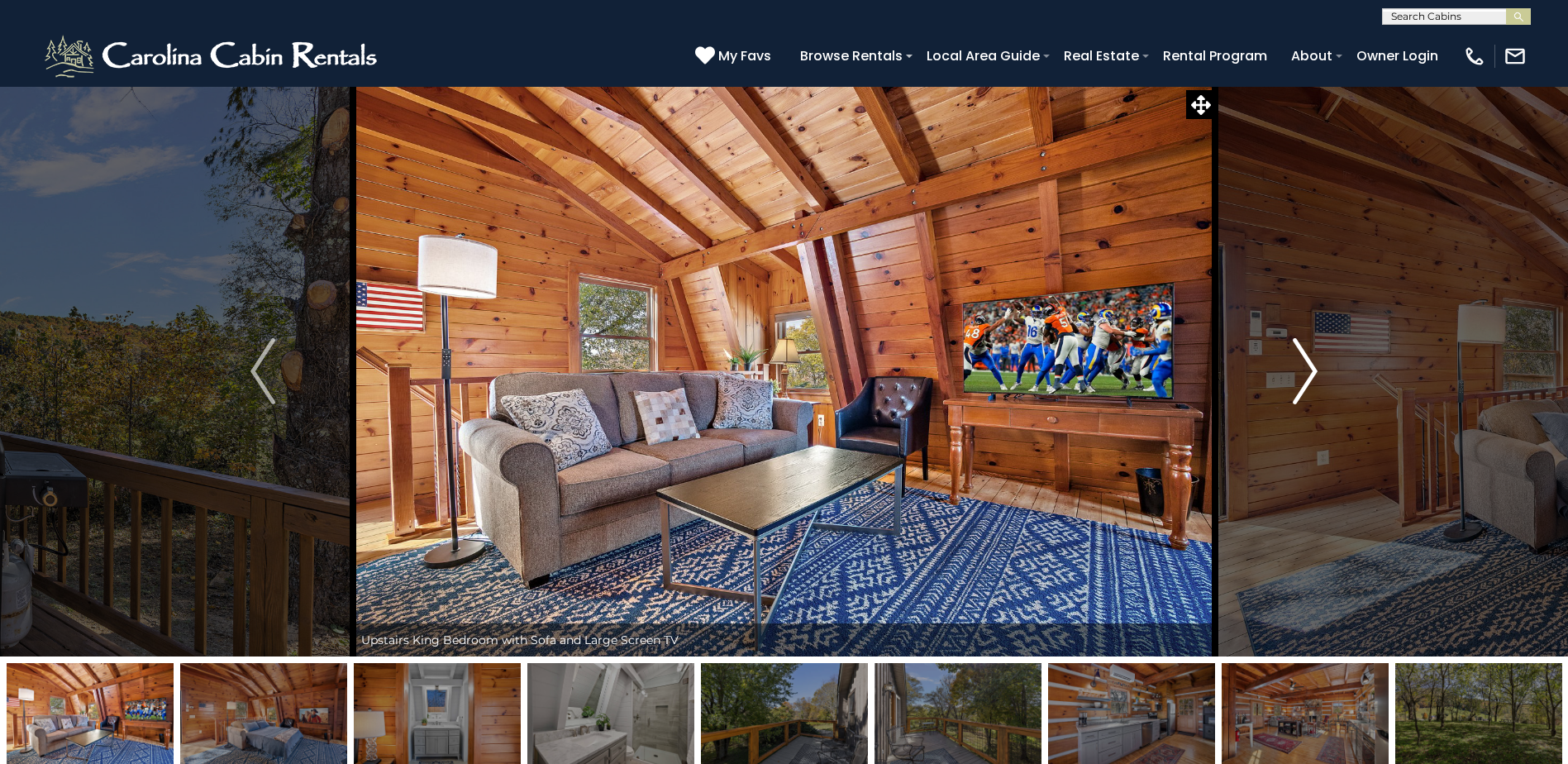
click at [1307, 375] on img "Next" at bounding box center [1305, 372] width 25 height 66
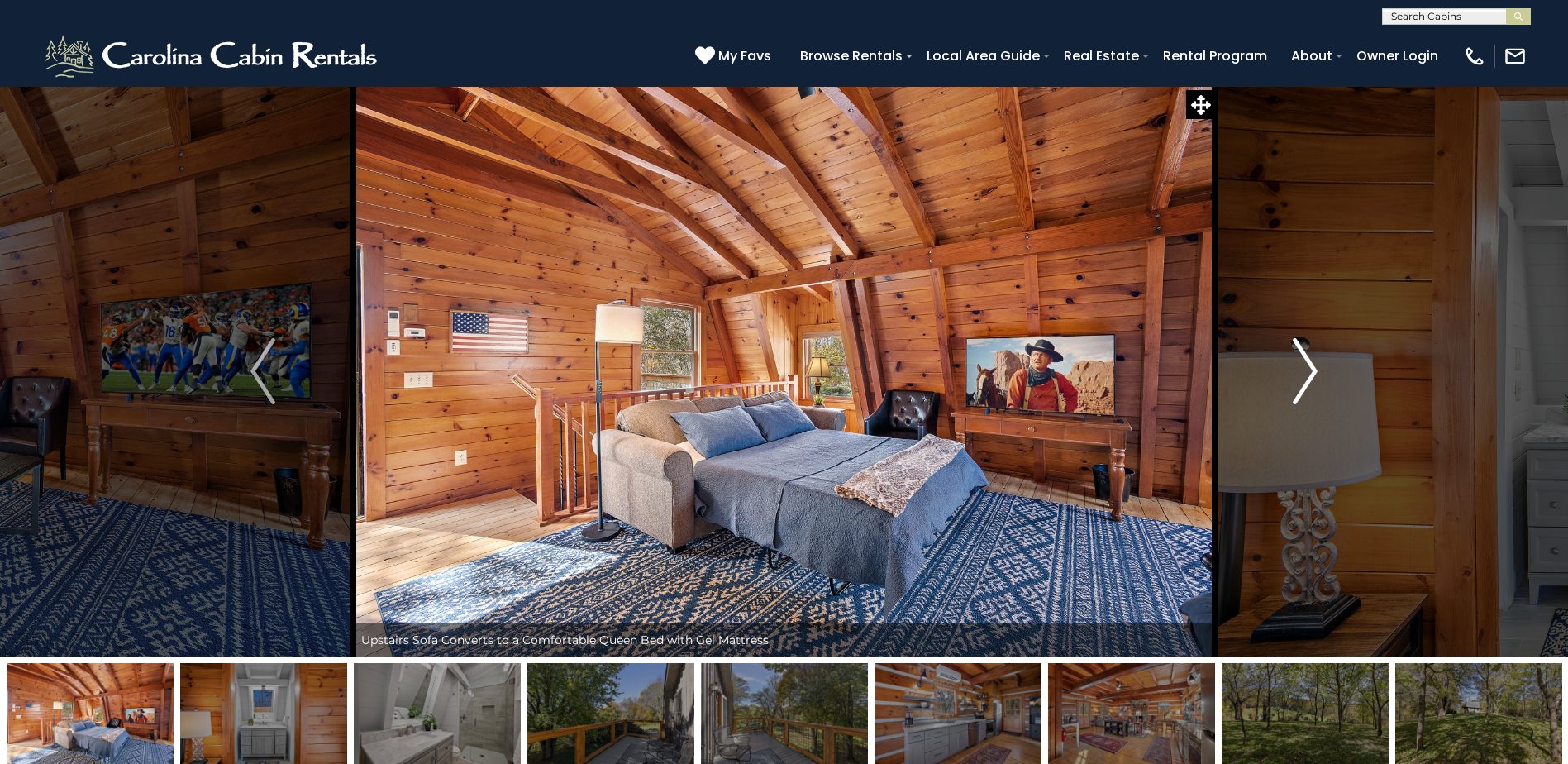
click at [1307, 375] on img "Next" at bounding box center [1305, 372] width 25 height 66
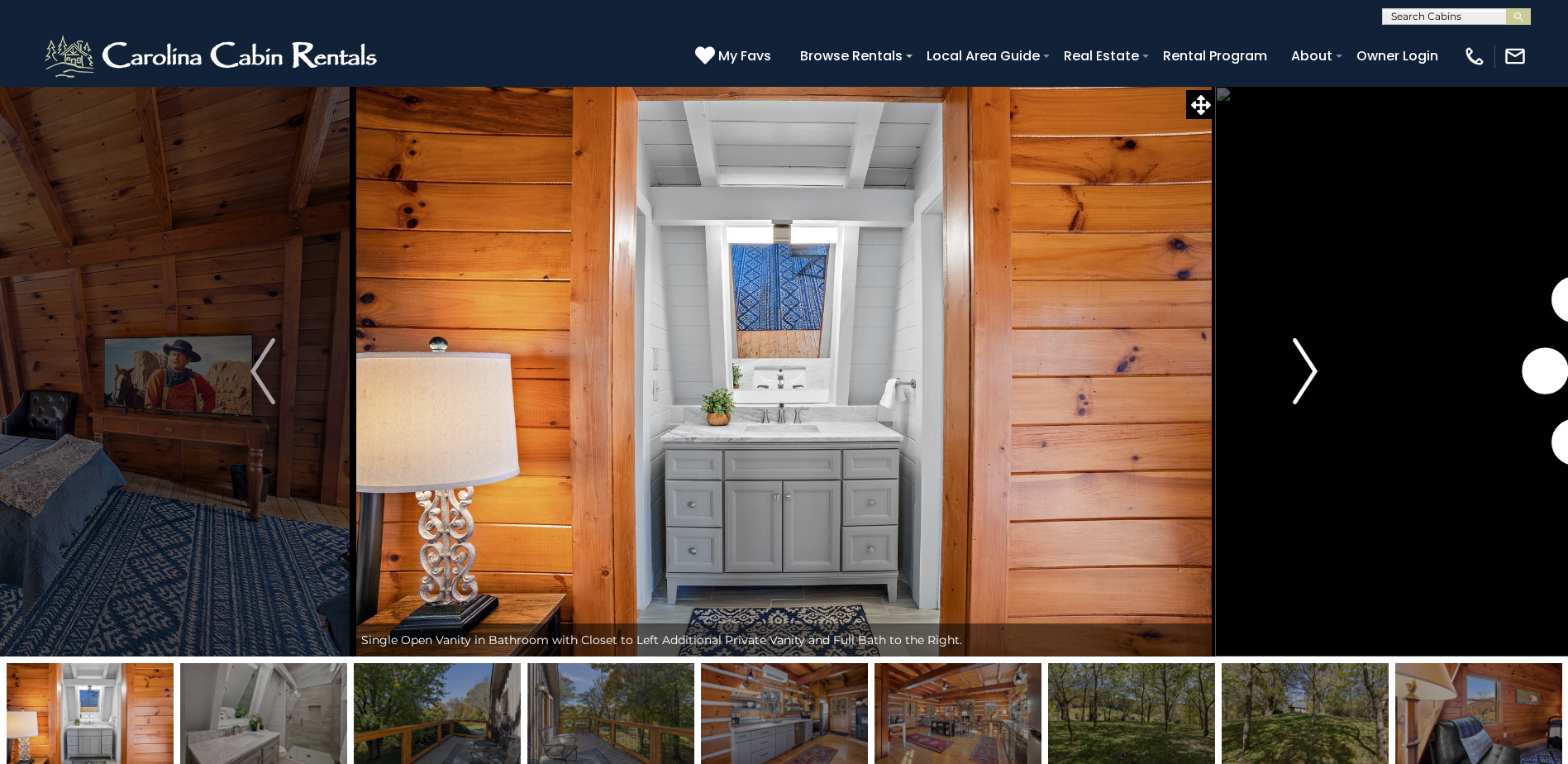
click at [1307, 375] on img "Next" at bounding box center [1305, 372] width 25 height 66
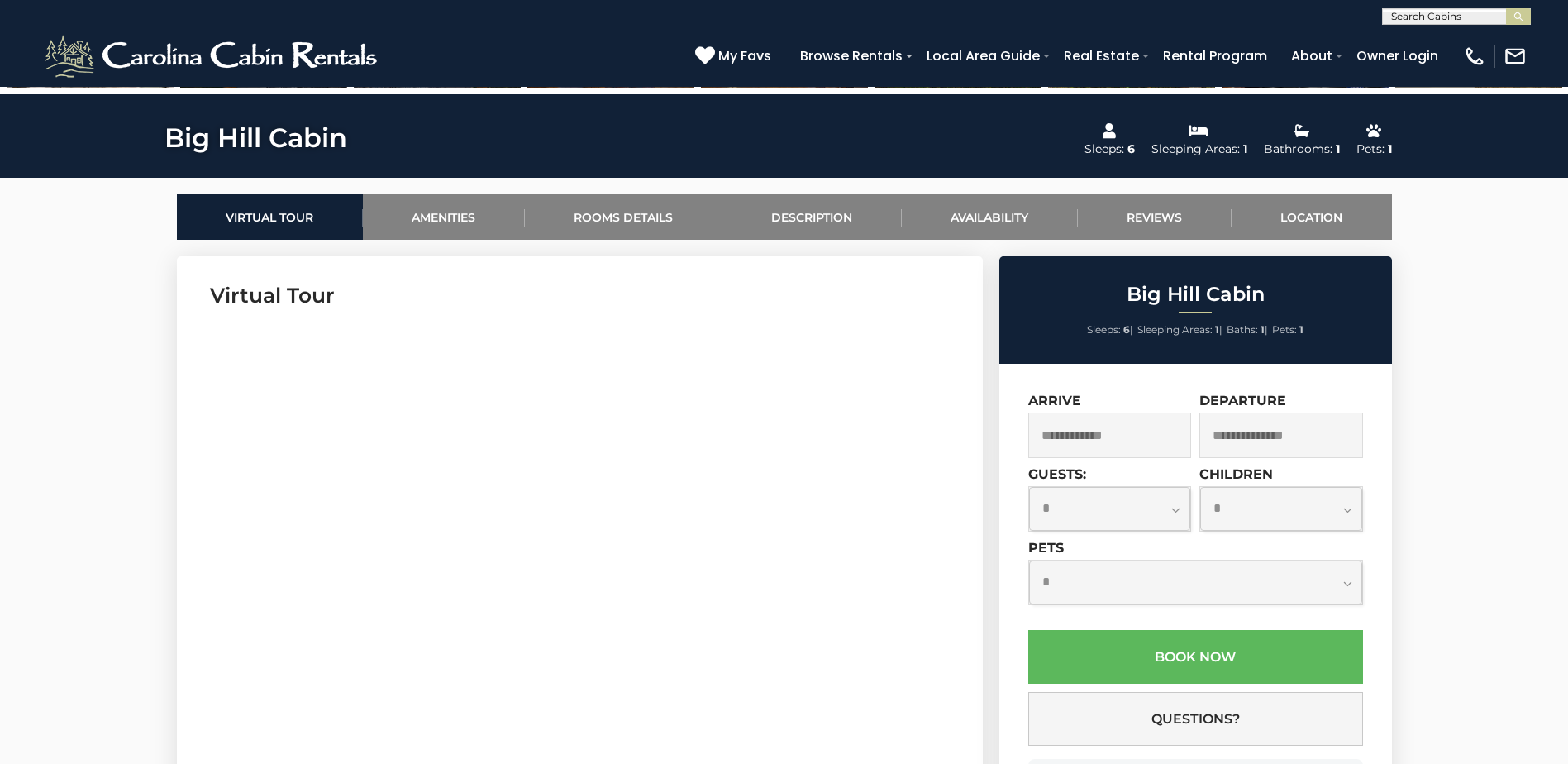
scroll to position [804, 0]
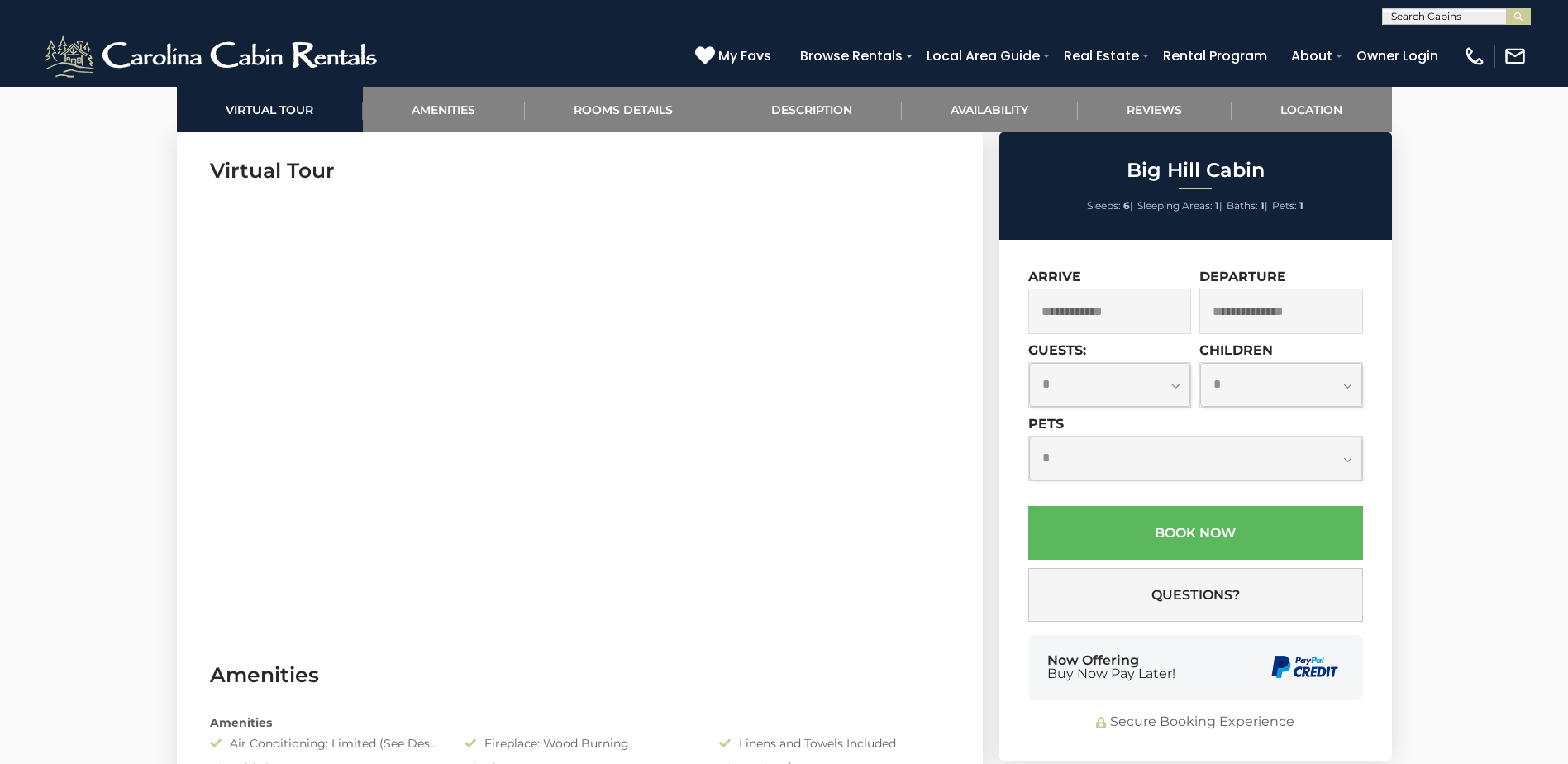
click at [1059, 316] on input "text" at bounding box center [1110, 311] width 163 height 45
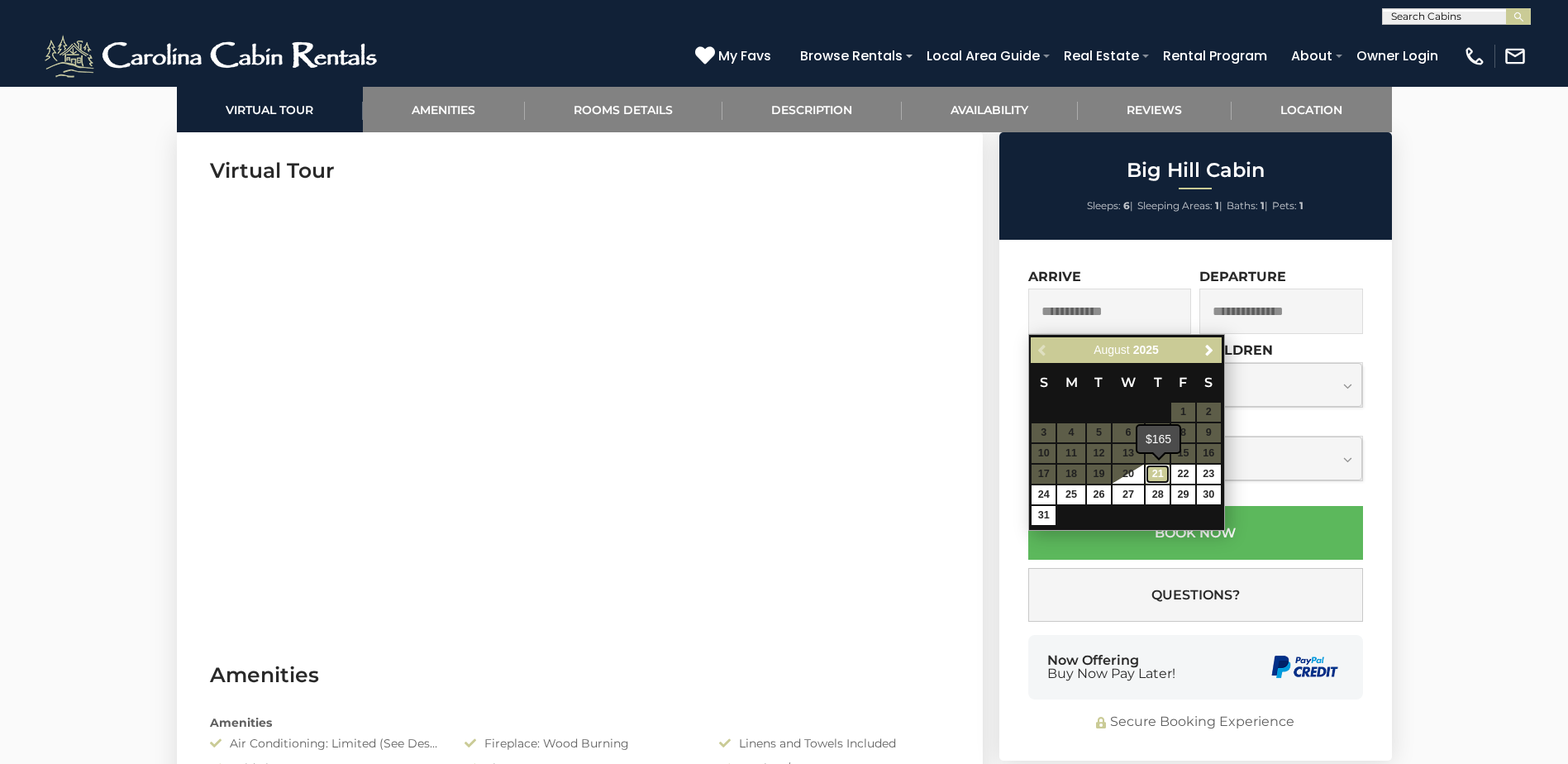
click at [1160, 474] on link "21" at bounding box center [1158, 474] width 24 height 19
type input "**********"
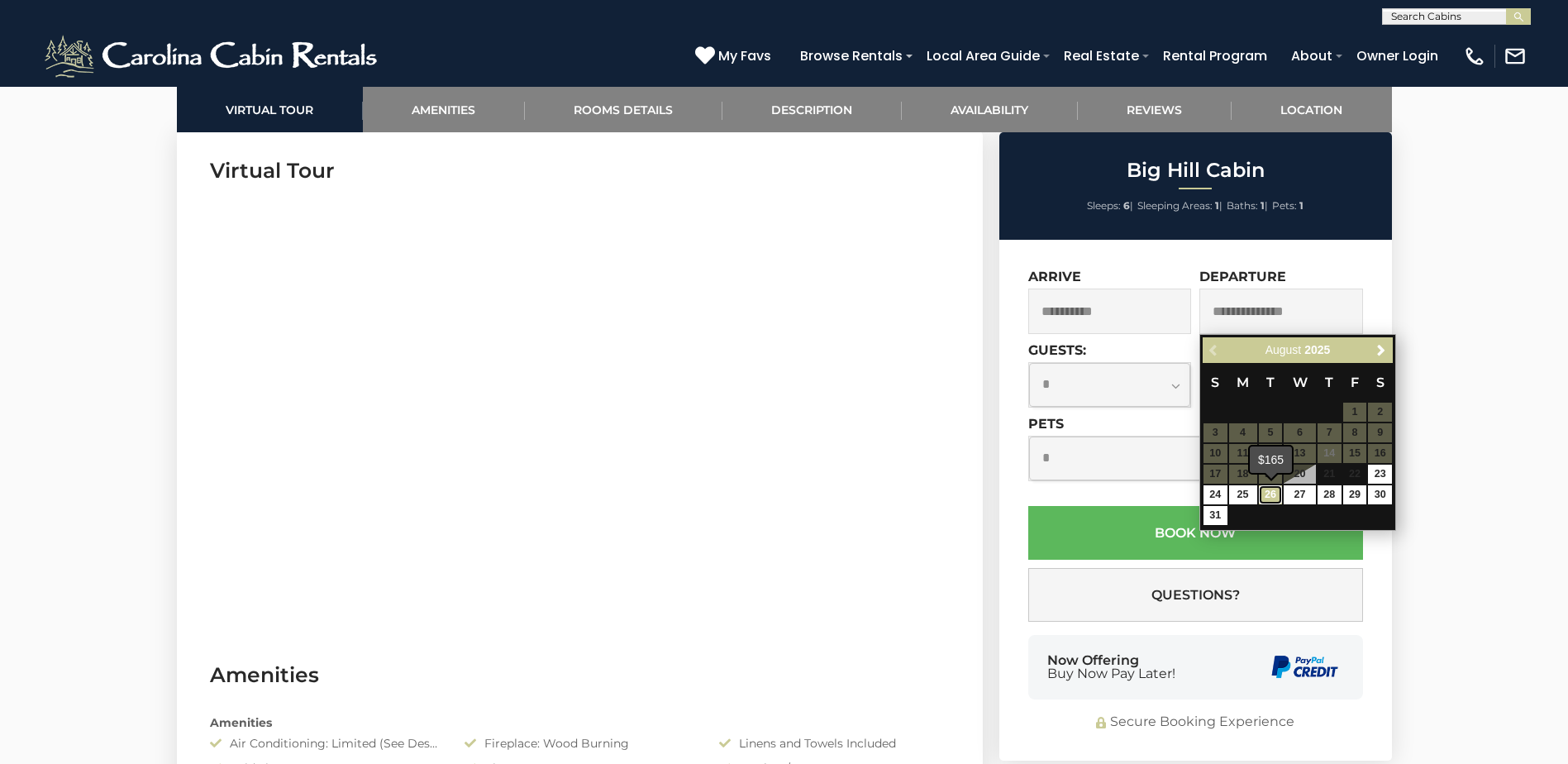
click at [1265, 490] on link "26" at bounding box center [1271, 495] width 24 height 19
type input "**********"
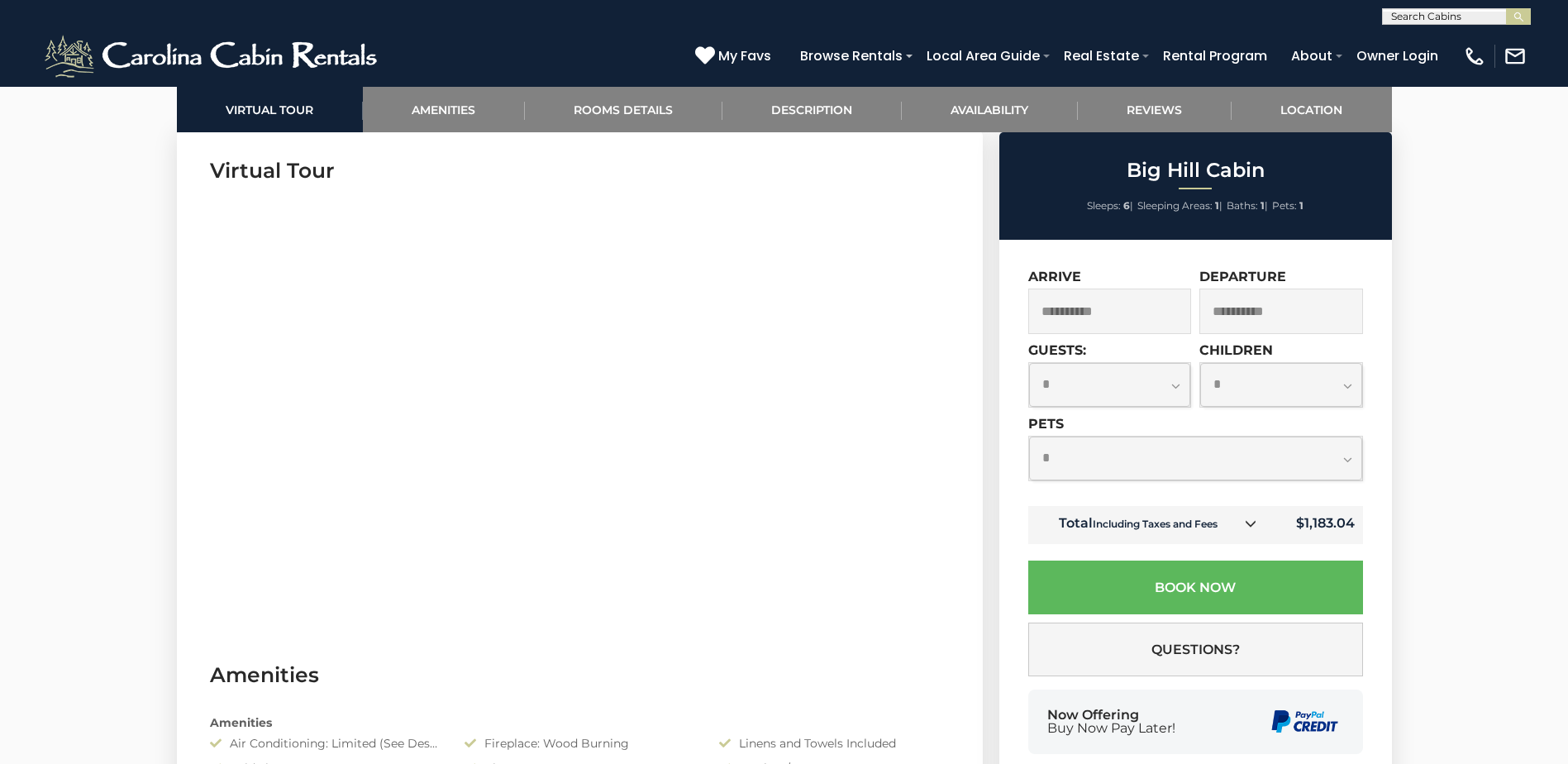
click at [1173, 390] on select "**********" at bounding box center [1111, 384] width 162 height 43
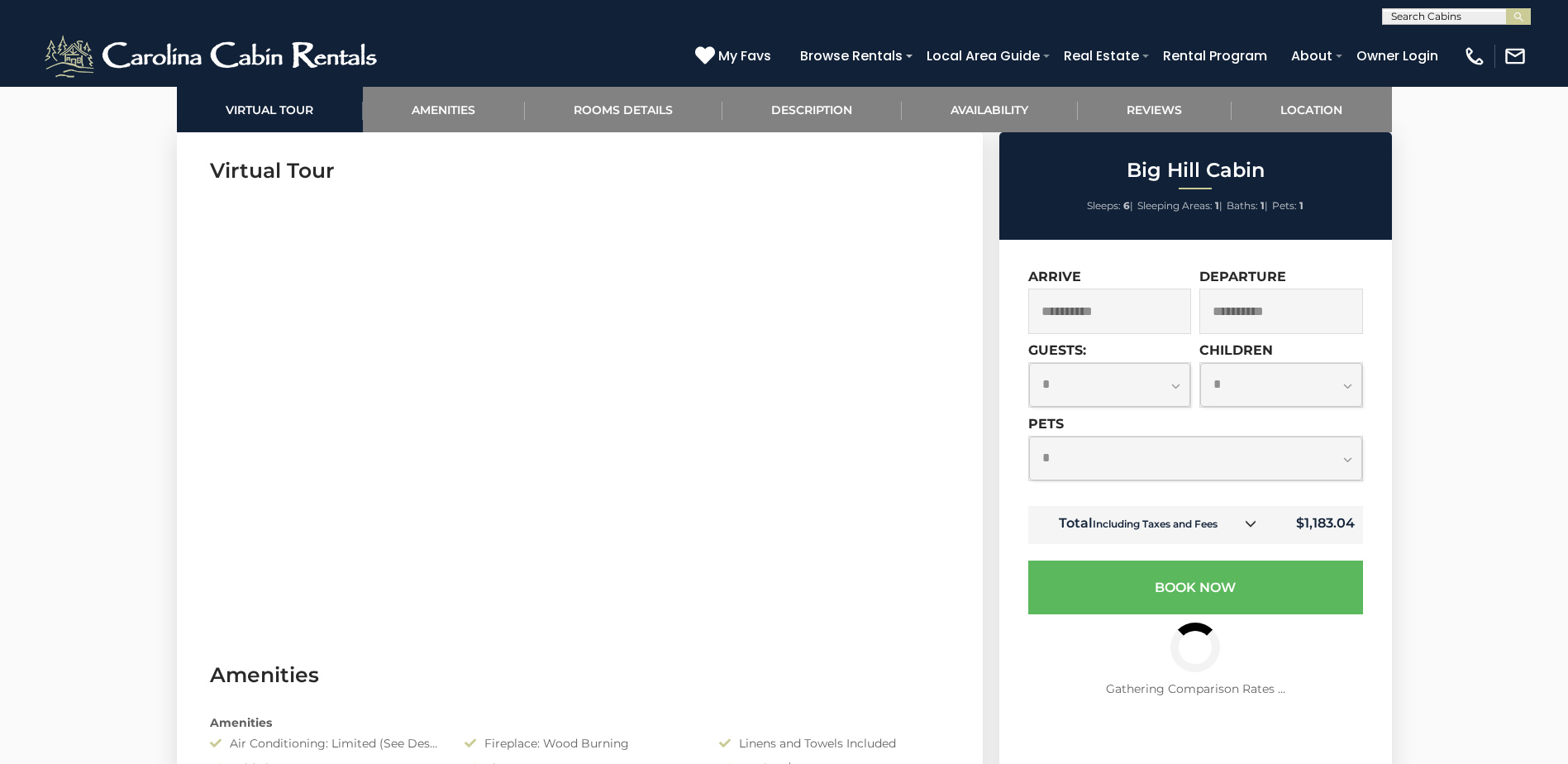
select select "*"
click at [1029, 363] on select "**********" at bounding box center [1111, 384] width 162 height 43
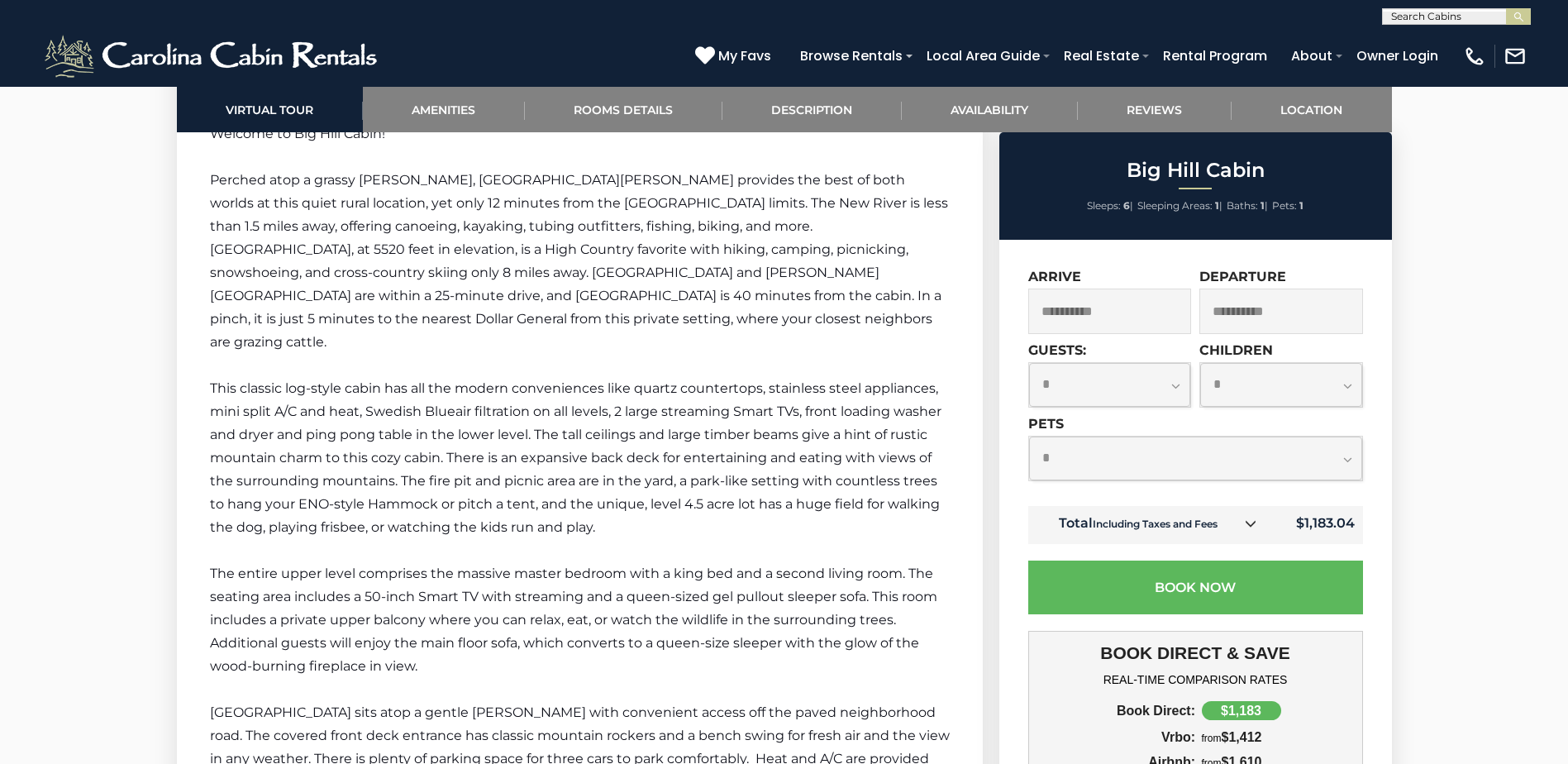
scroll to position [2473, 0]
